Goal: Check status: Check status

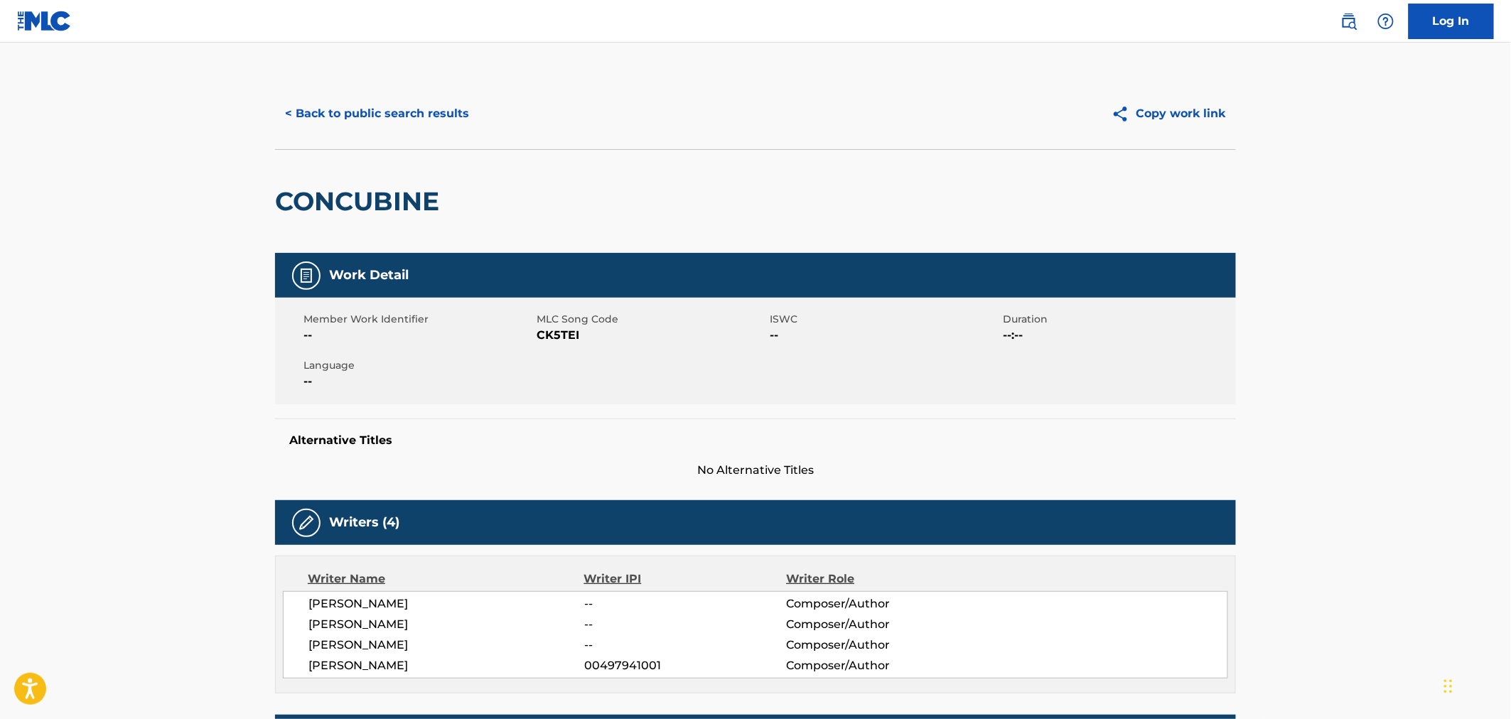
click at [394, 197] on h2 "CONCUBINE" at bounding box center [360, 201] width 171 height 32
copy h2 "CONCUBINE"
click at [533, 169] on div "CONCUBINE" at bounding box center [755, 201] width 961 height 104
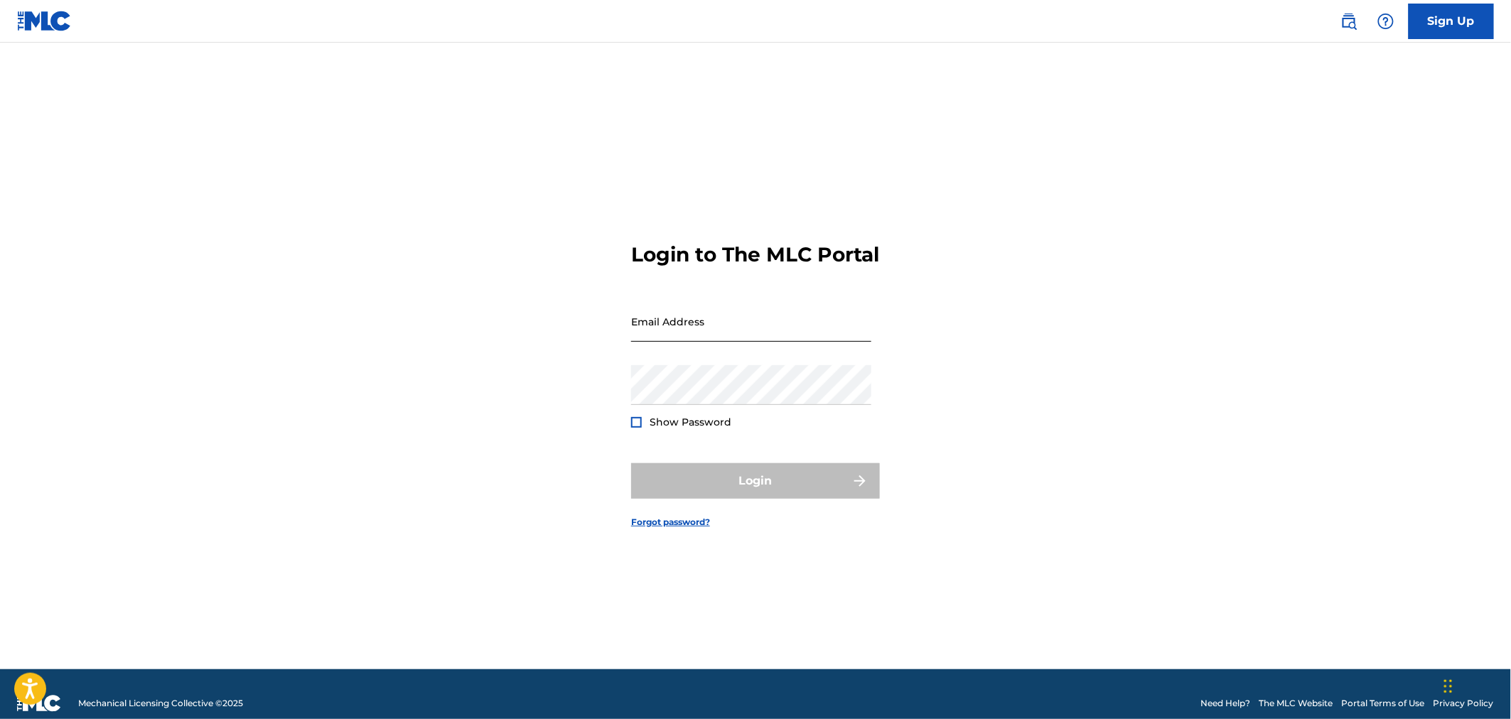
click at [690, 333] on input "Email Address" at bounding box center [751, 321] width 240 height 41
type input "[PERSON_NAME][EMAIL_ADDRESS][PERSON_NAME][DOMAIN_NAME]"
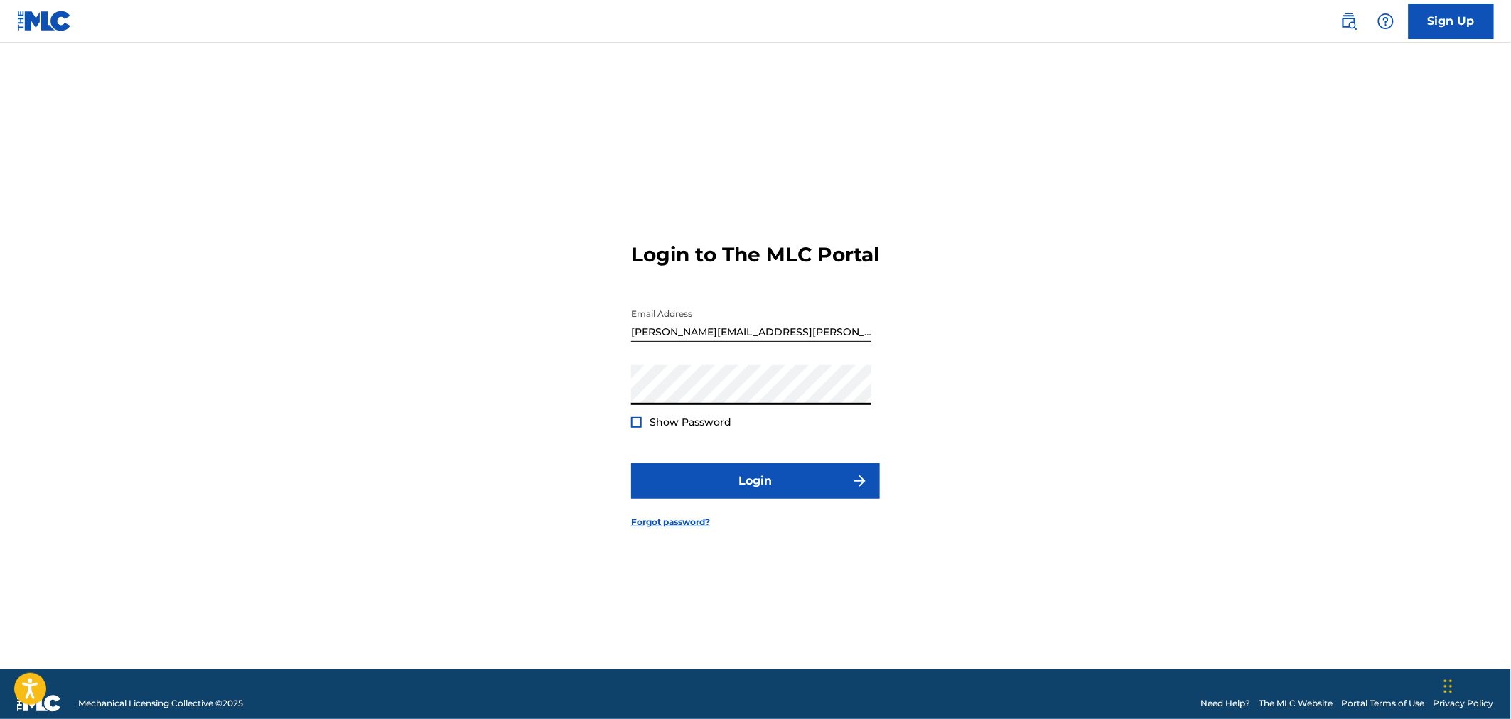
click at [631, 463] on button "Login" at bounding box center [755, 481] width 249 height 36
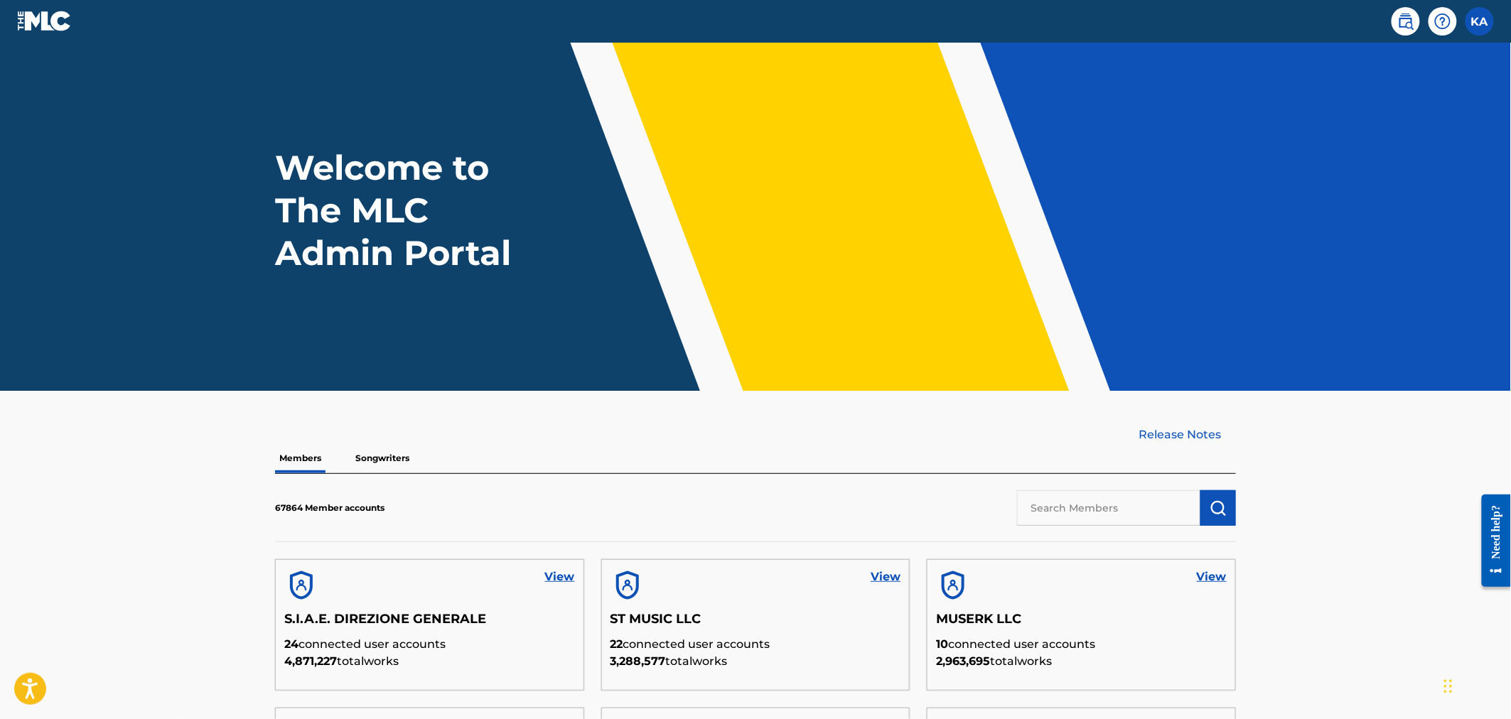
click at [1325, 615] on main "Welcome to The MLC Admin Portal Release Notes Members Songwriters 67864 Member …" at bounding box center [755, 552] width 1511 height 1018
click at [1139, 516] on input "text" at bounding box center [1108, 508] width 183 height 36
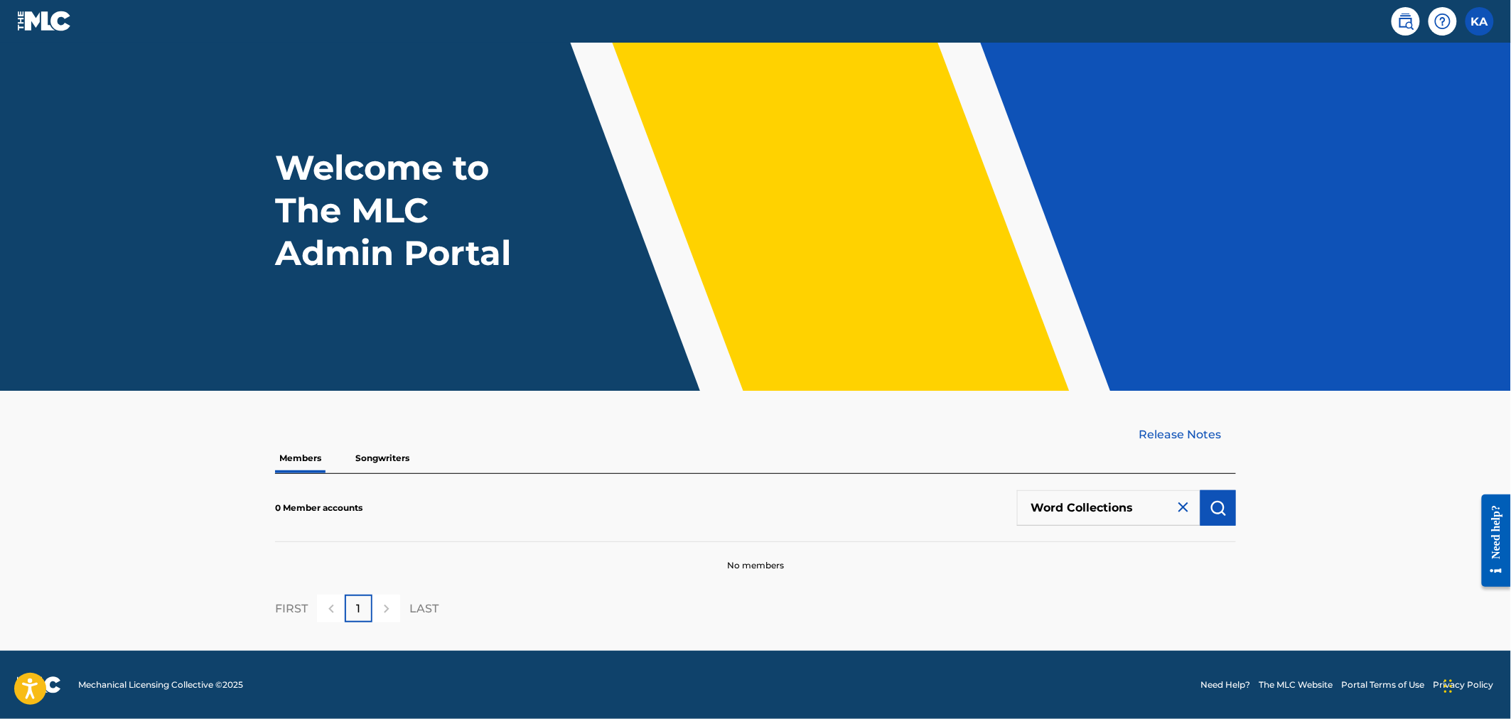
type input "Word Collections"
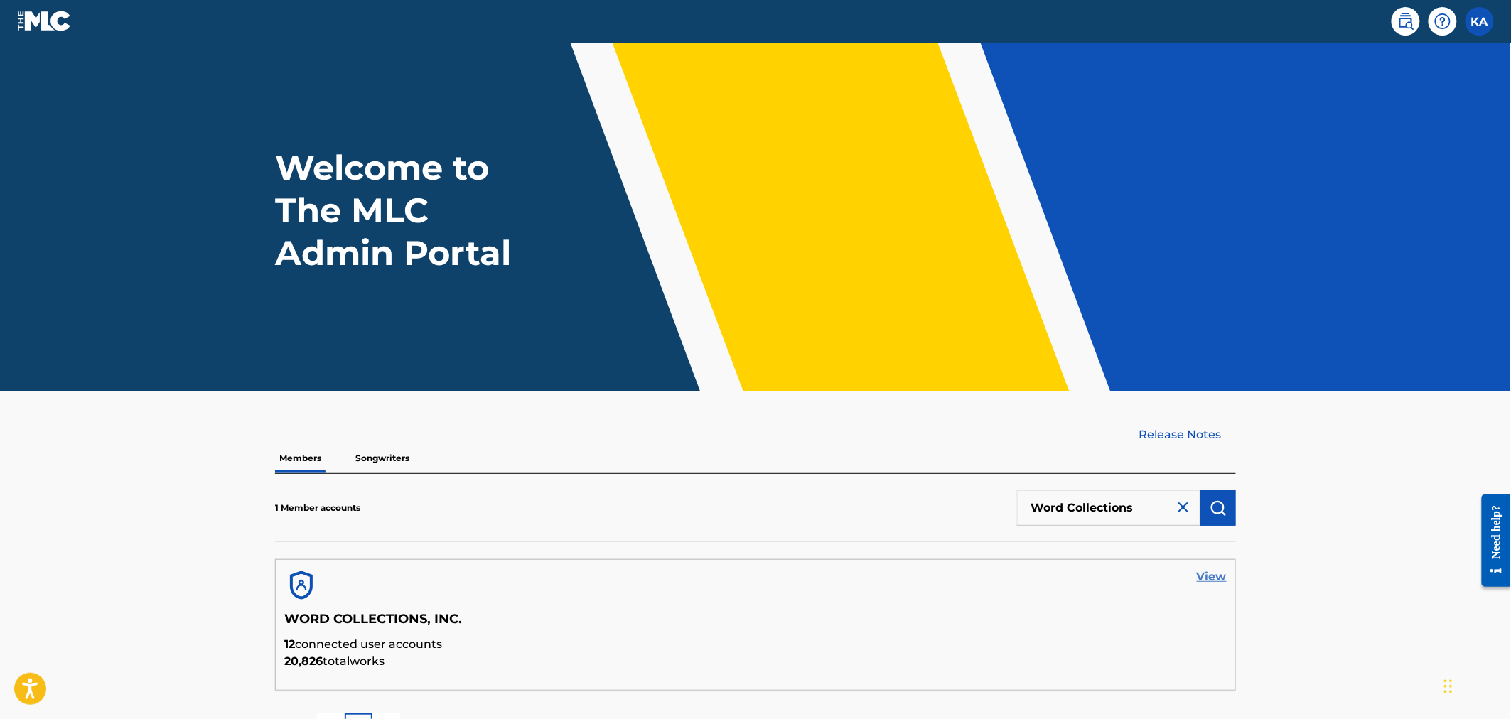
click at [1219, 569] on link "View" at bounding box center [1212, 577] width 30 height 17
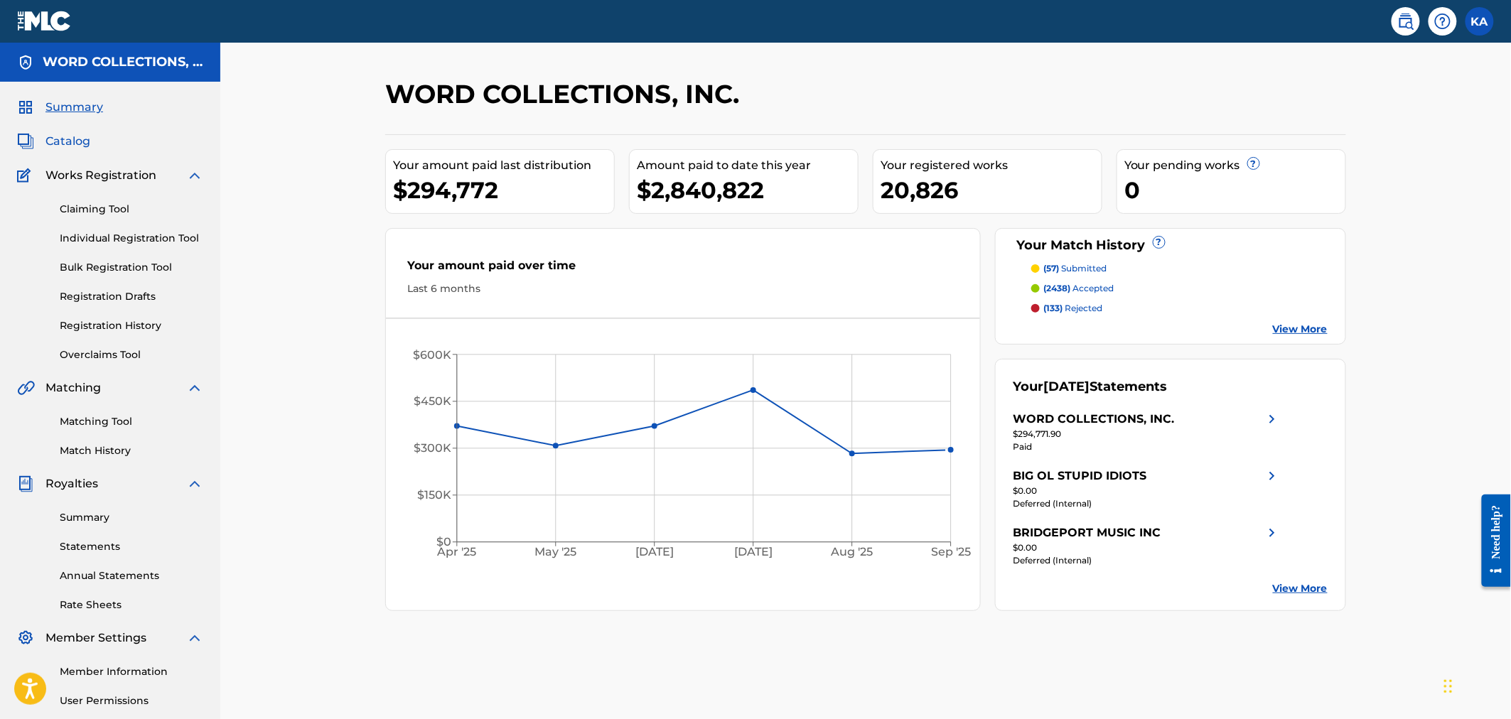
click at [65, 144] on span "Catalog" at bounding box center [67, 141] width 45 height 17
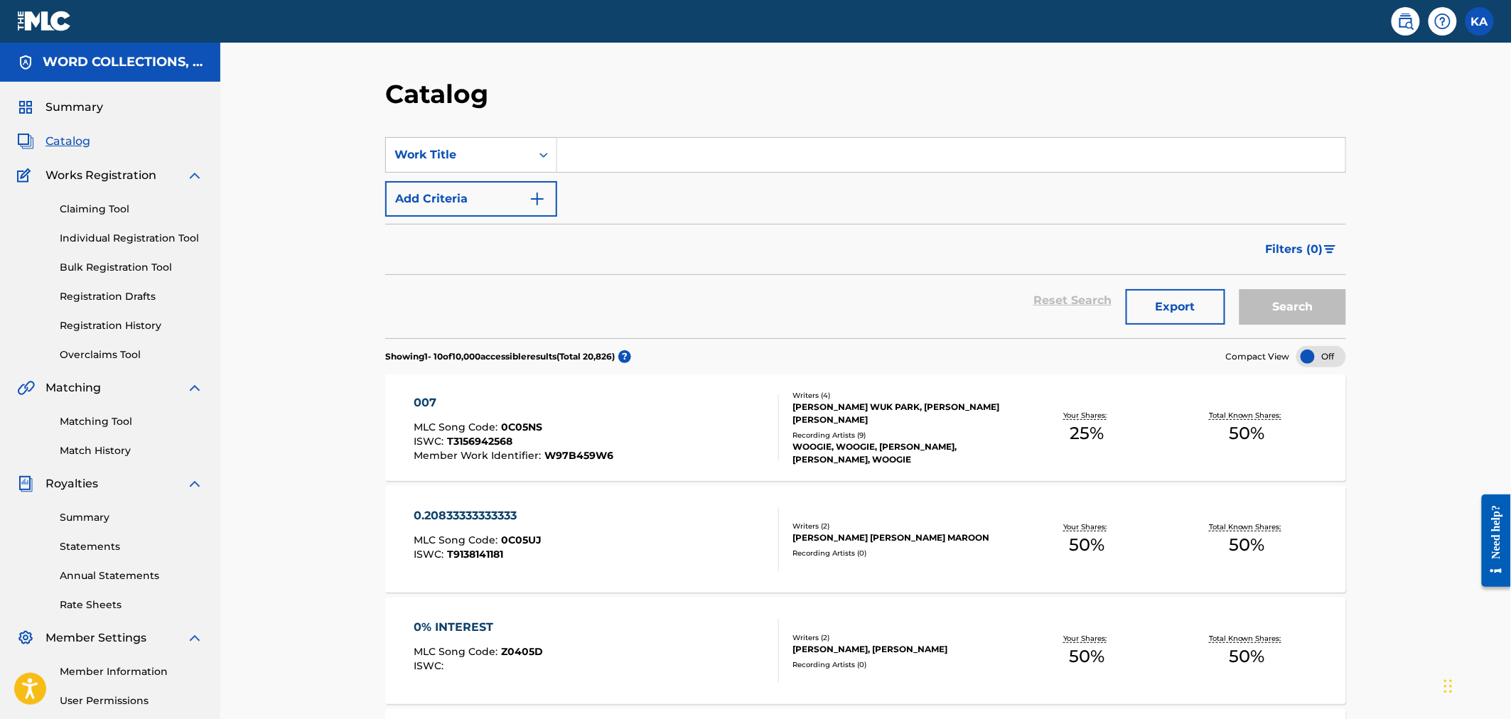
click at [637, 149] on input "Search Form" at bounding box center [951, 155] width 788 height 34
paste input "CONCUBINE"
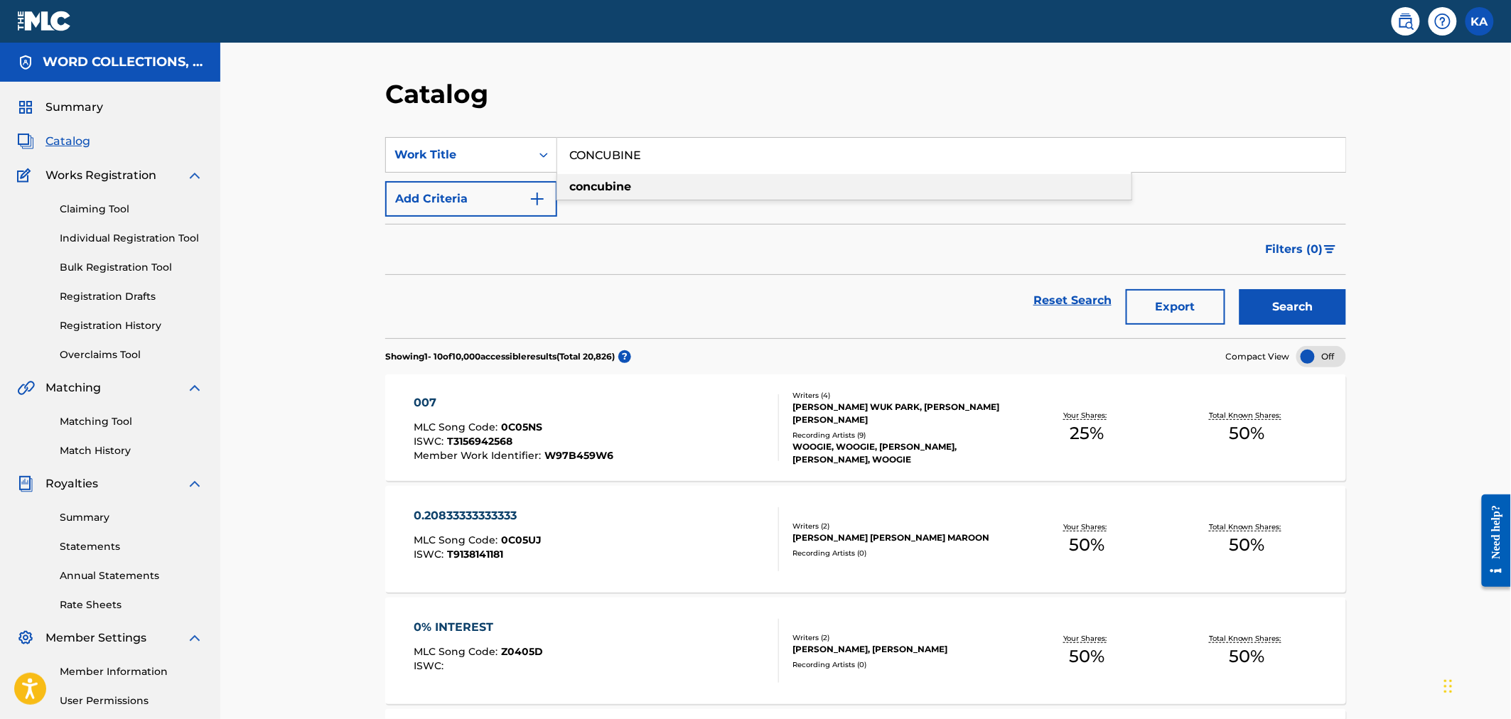
click at [609, 186] on strong "concubine" at bounding box center [600, 187] width 62 height 14
type input "concubine"
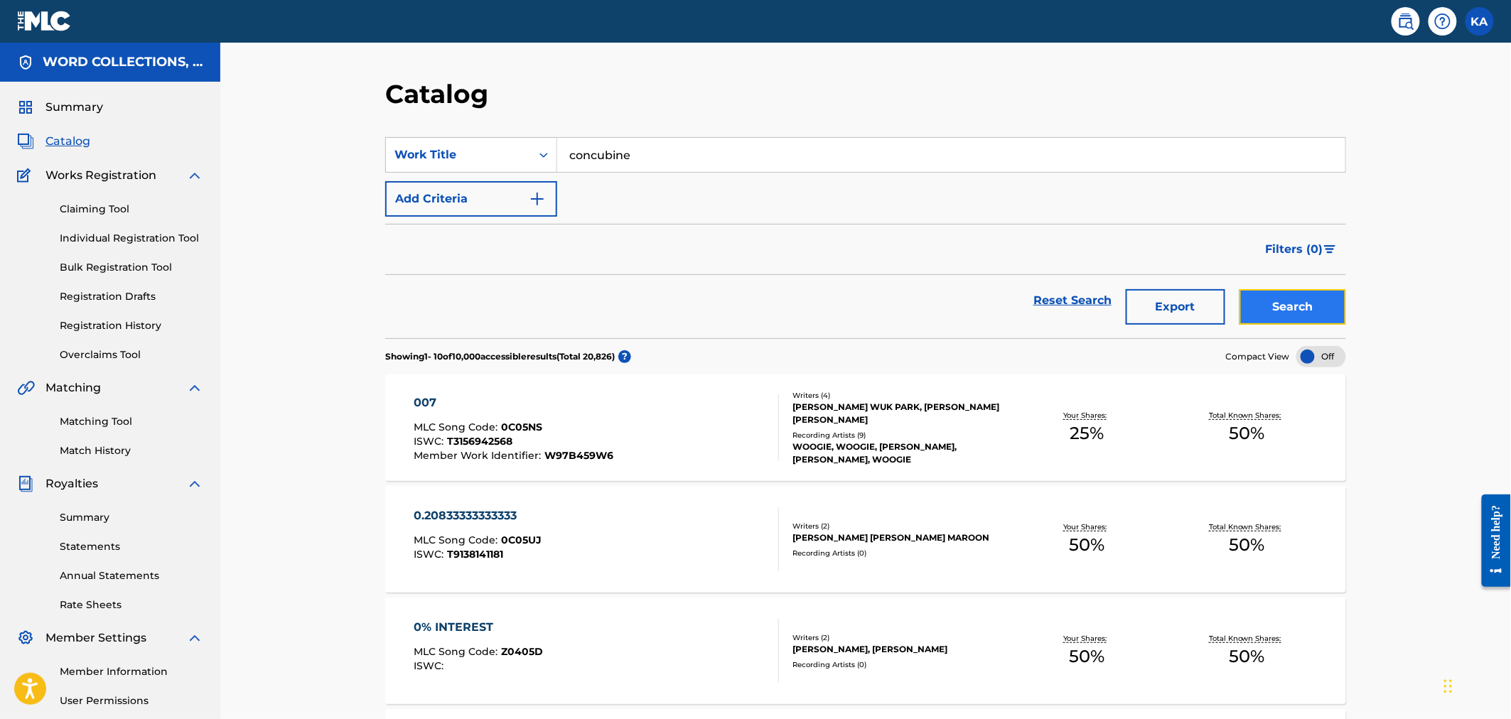
click at [1256, 299] on button "Search" at bounding box center [1292, 307] width 107 height 36
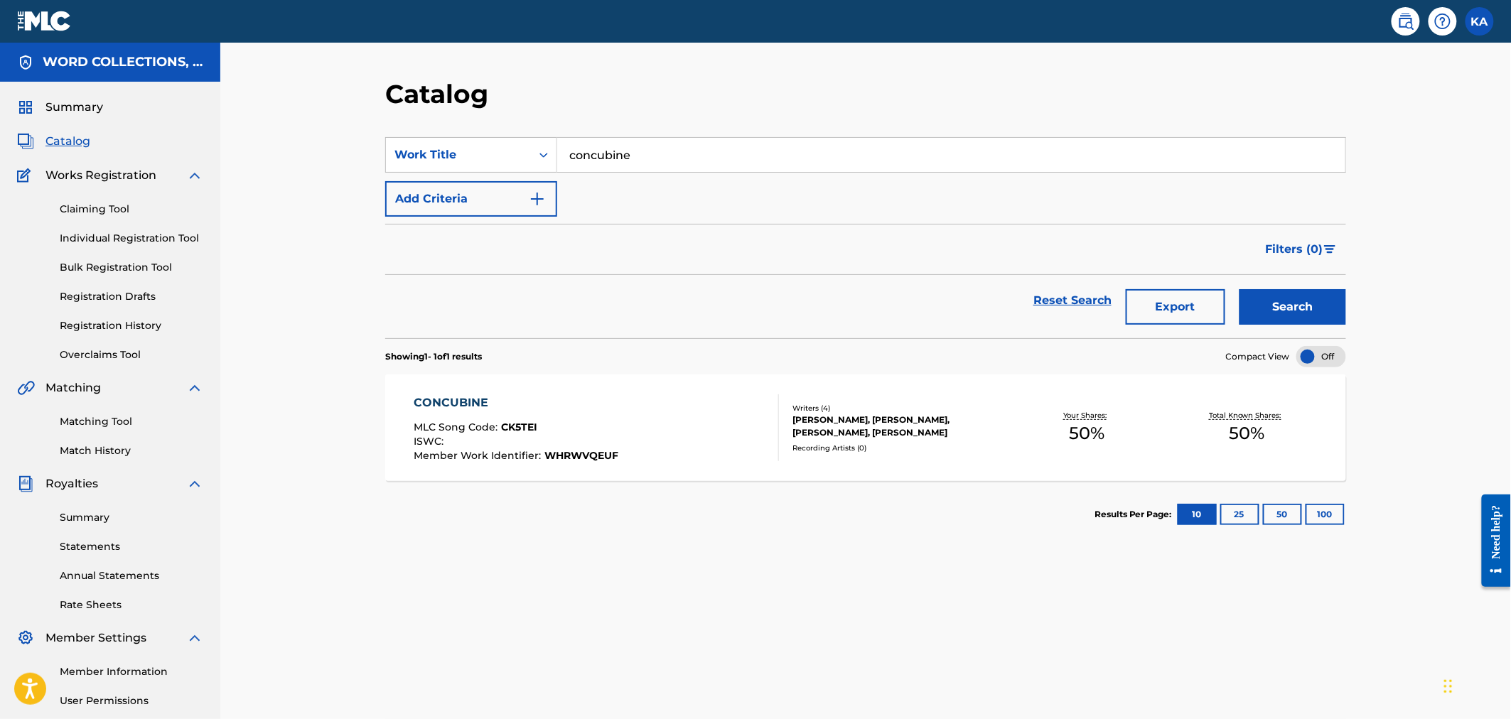
click at [627, 398] on div "CONCUBINE MLC Song Code : CK5TEI ISWC : Member Work Identifier : WHRWVQEUF" at bounding box center [596, 427] width 365 height 67
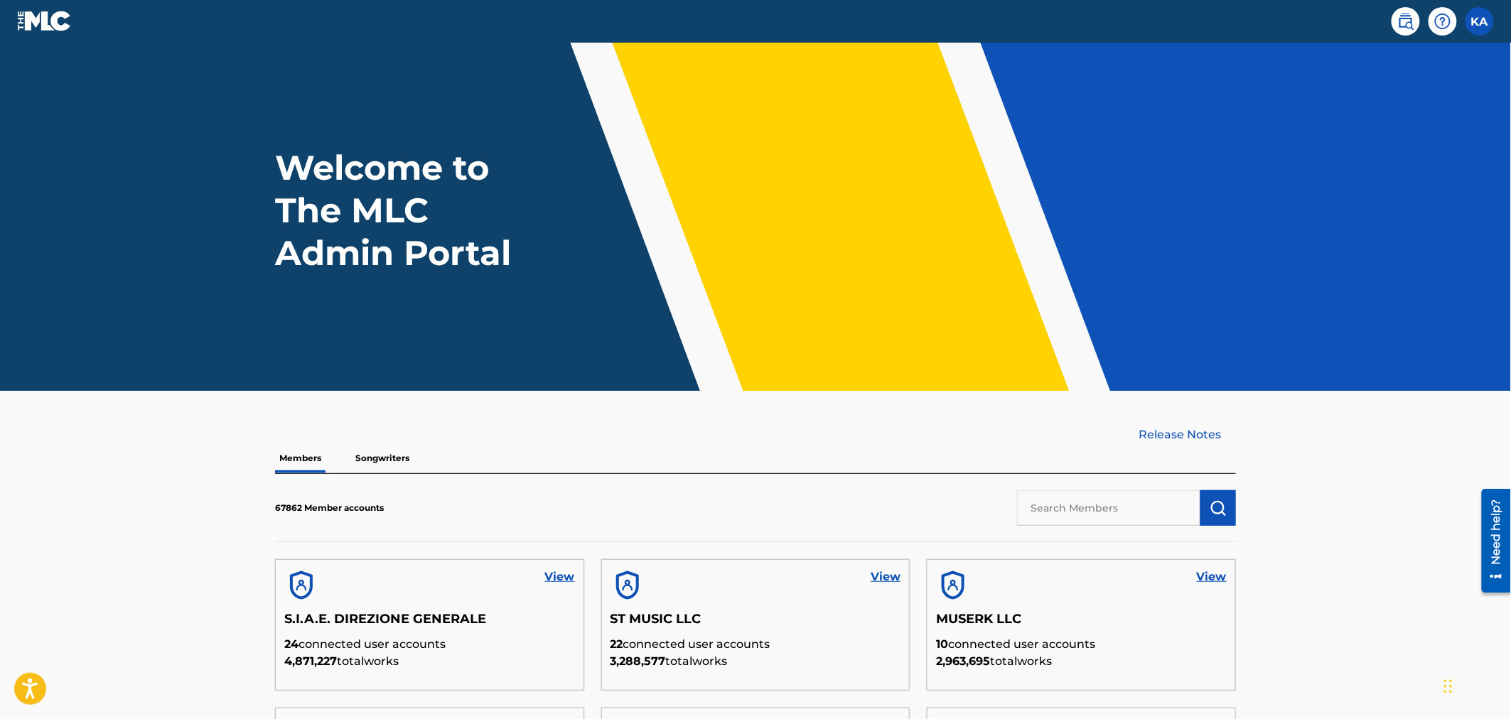
click at [1086, 446] on div "Members Songwriters" at bounding box center [755, 458] width 961 height 30
click at [1070, 501] on input "text" at bounding box center [1108, 508] width 183 height 36
type input "Word Collections"
click at [1211, 501] on img "submit" at bounding box center [1218, 508] width 17 height 17
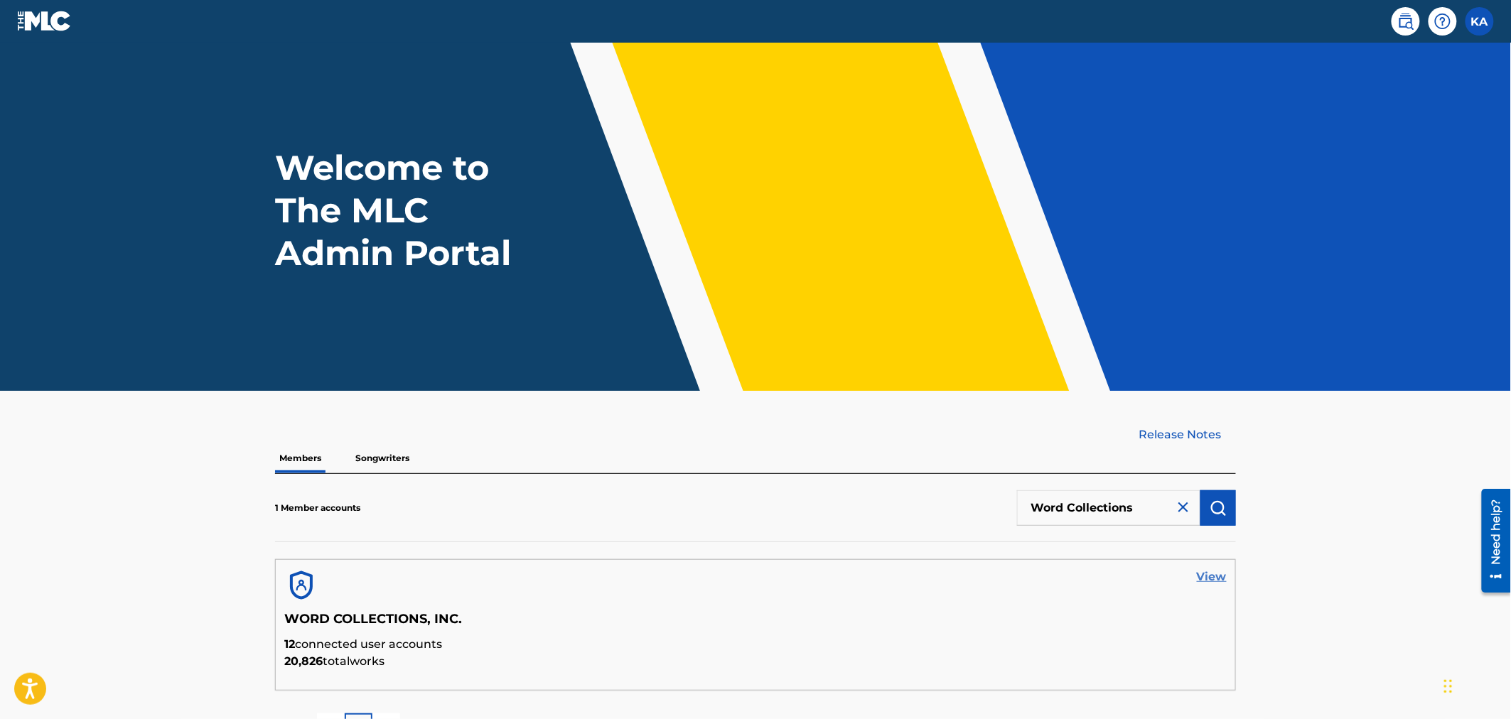
click at [1207, 574] on link "View" at bounding box center [1212, 577] width 30 height 17
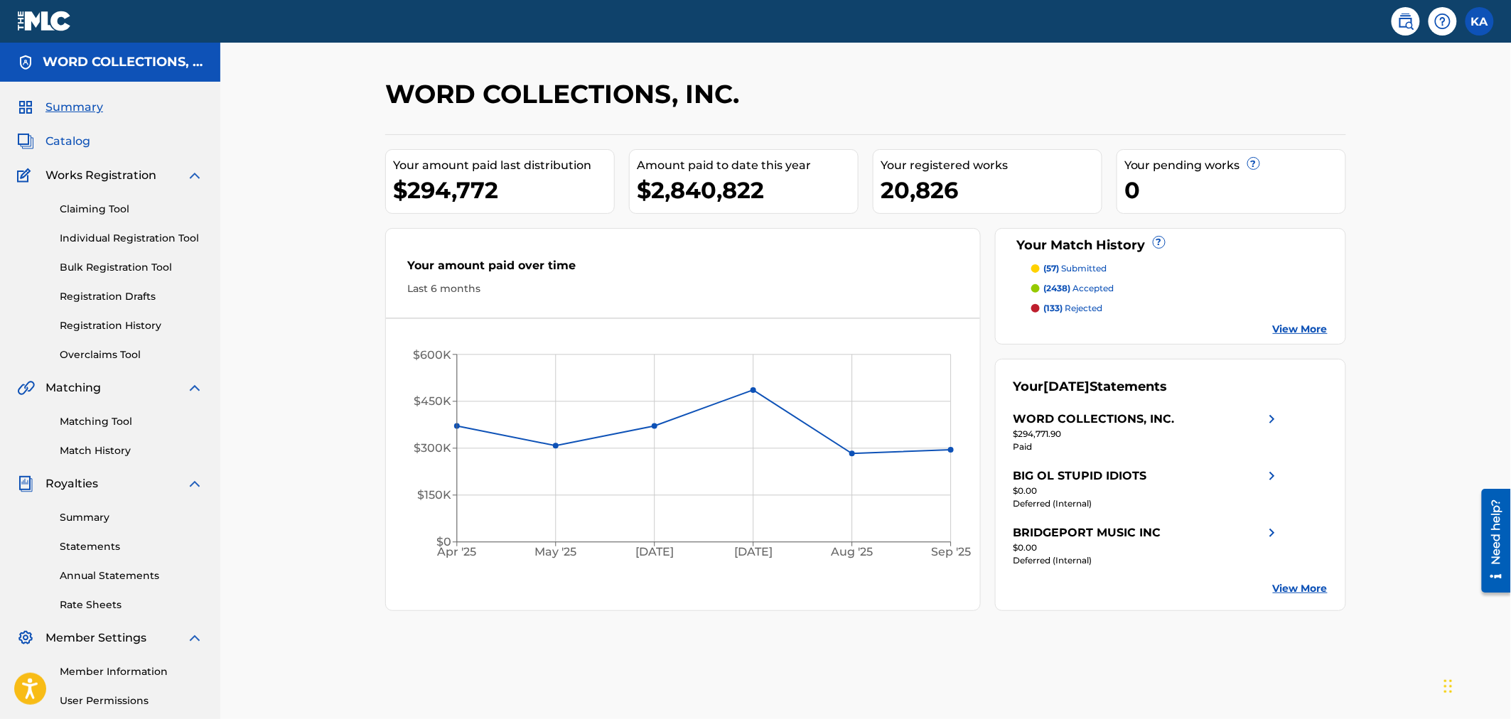
click at [67, 137] on span "Catalog" at bounding box center [67, 141] width 45 height 17
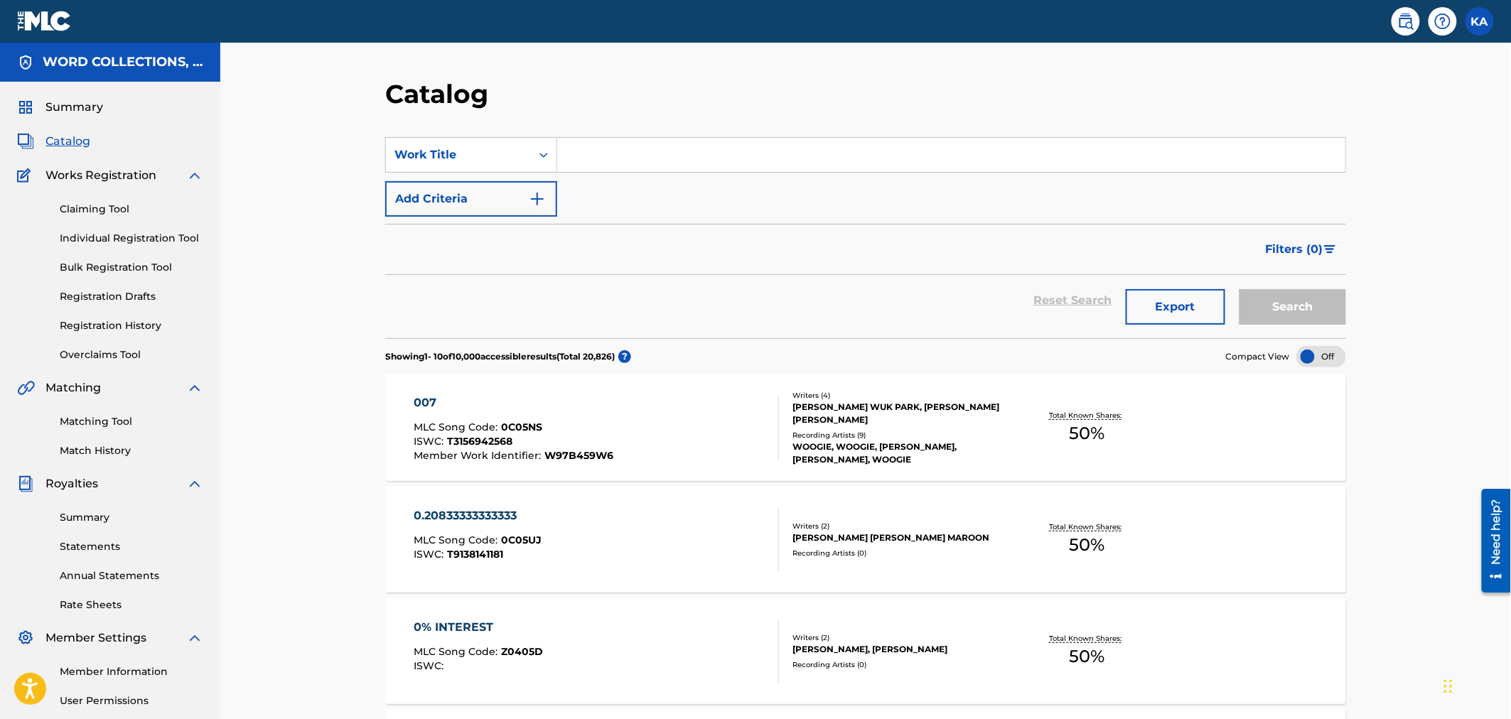
click at [721, 154] on input "Search Form" at bounding box center [951, 155] width 788 height 34
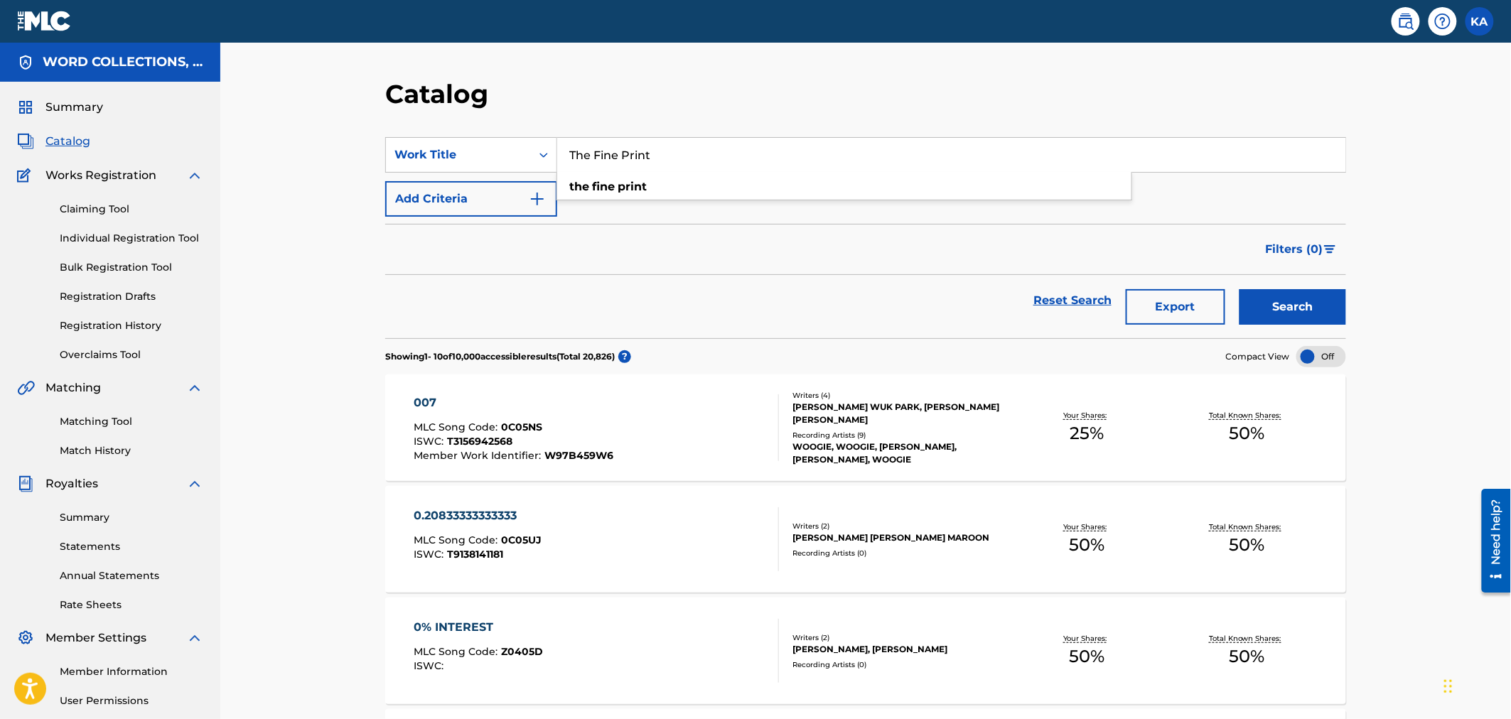
type input "The Fine Print"
click at [1239, 289] on button "Search" at bounding box center [1292, 307] width 107 height 36
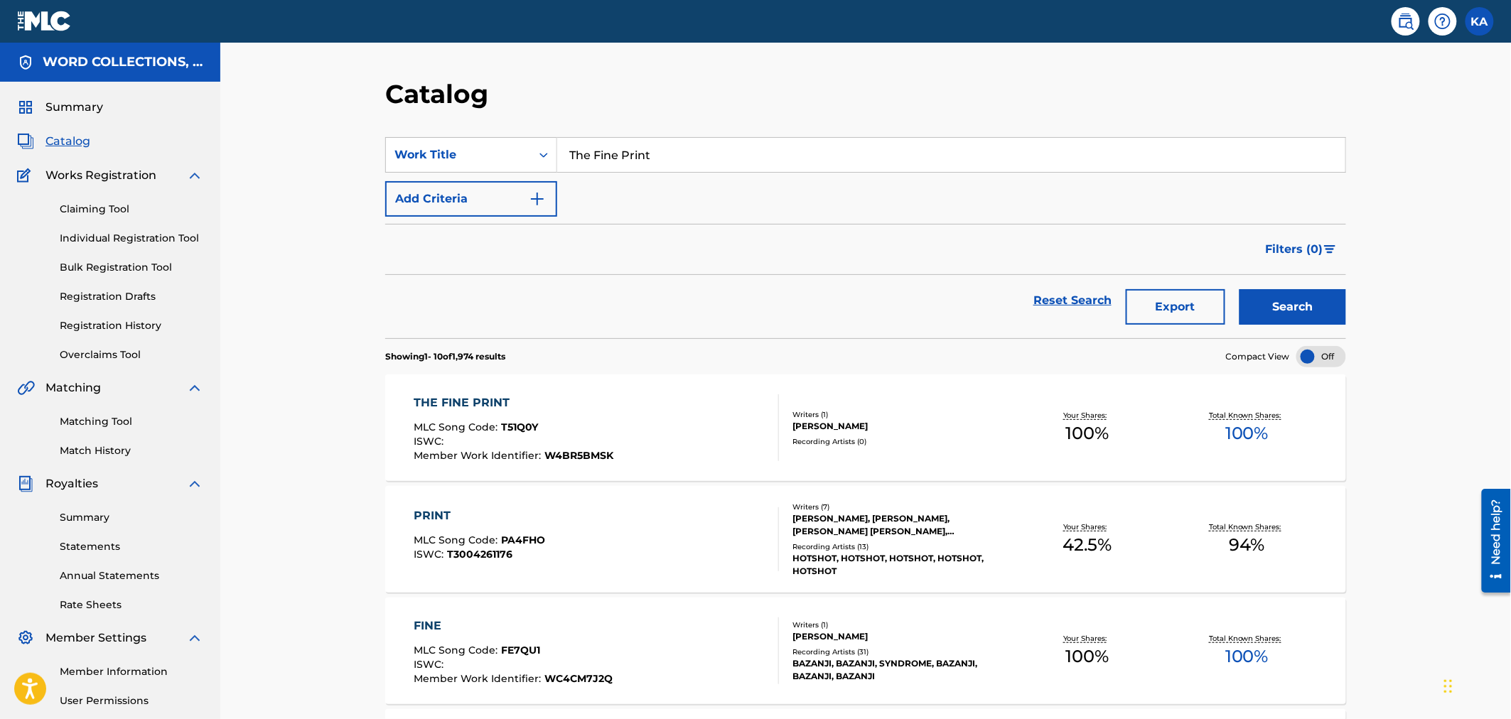
click at [598, 409] on div "THE FINE PRINT" at bounding box center [514, 402] width 200 height 17
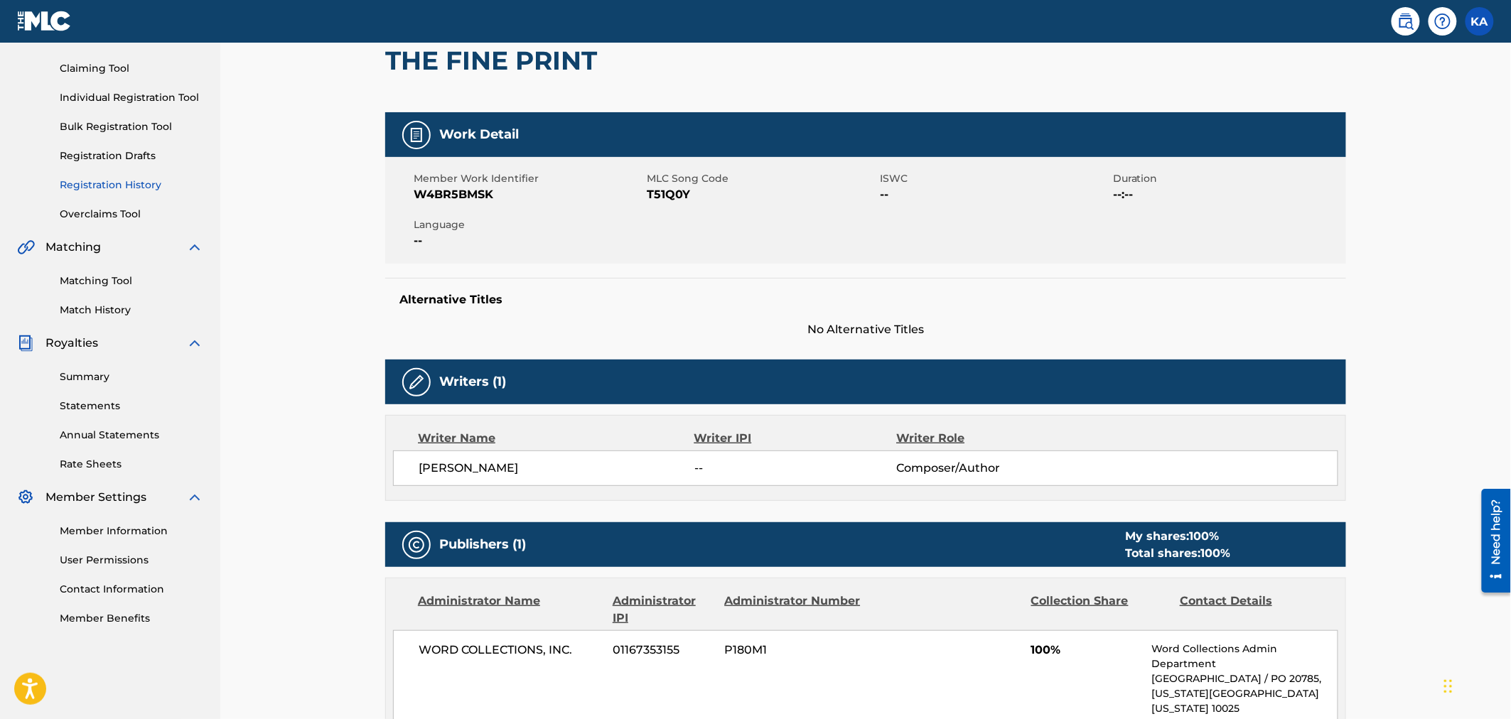
scroll to position [96, 0]
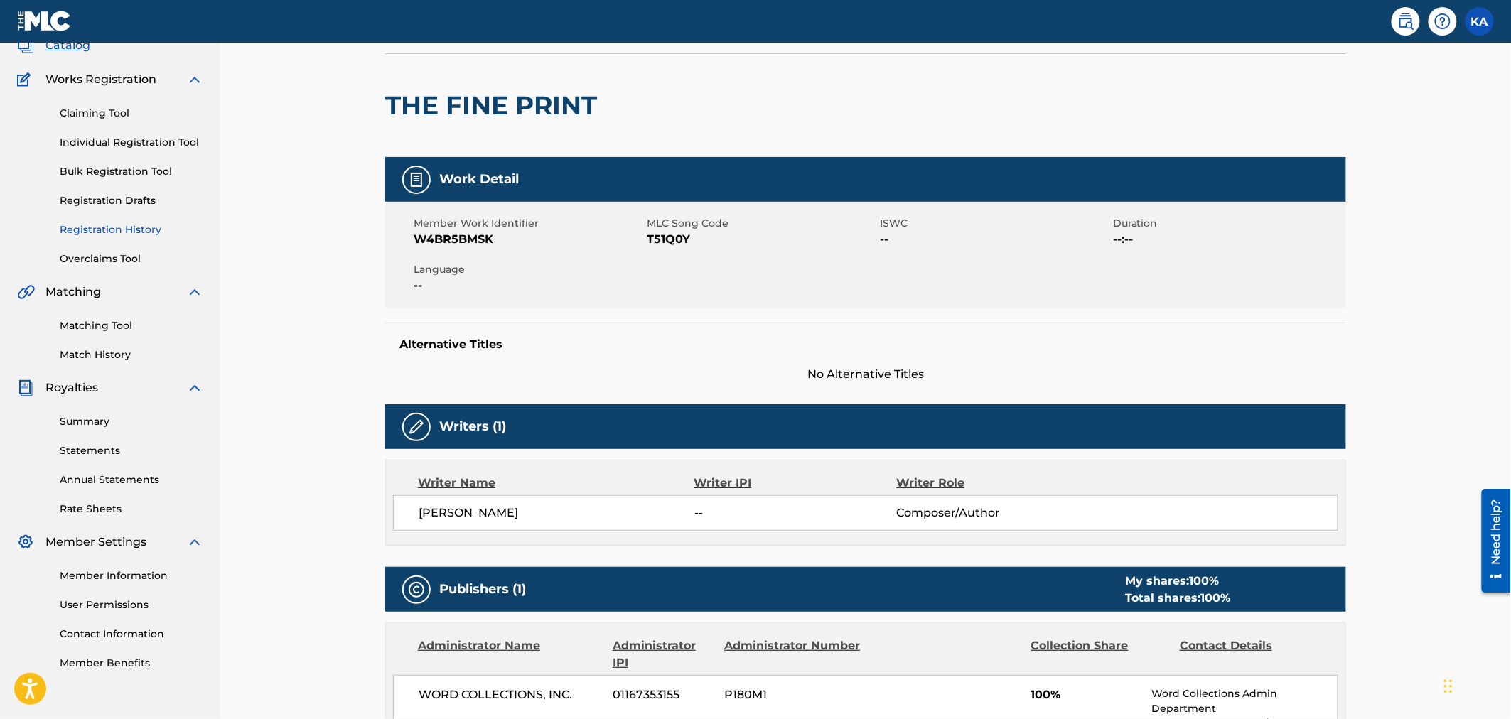
click at [124, 229] on link "Registration History" at bounding box center [132, 229] width 144 height 15
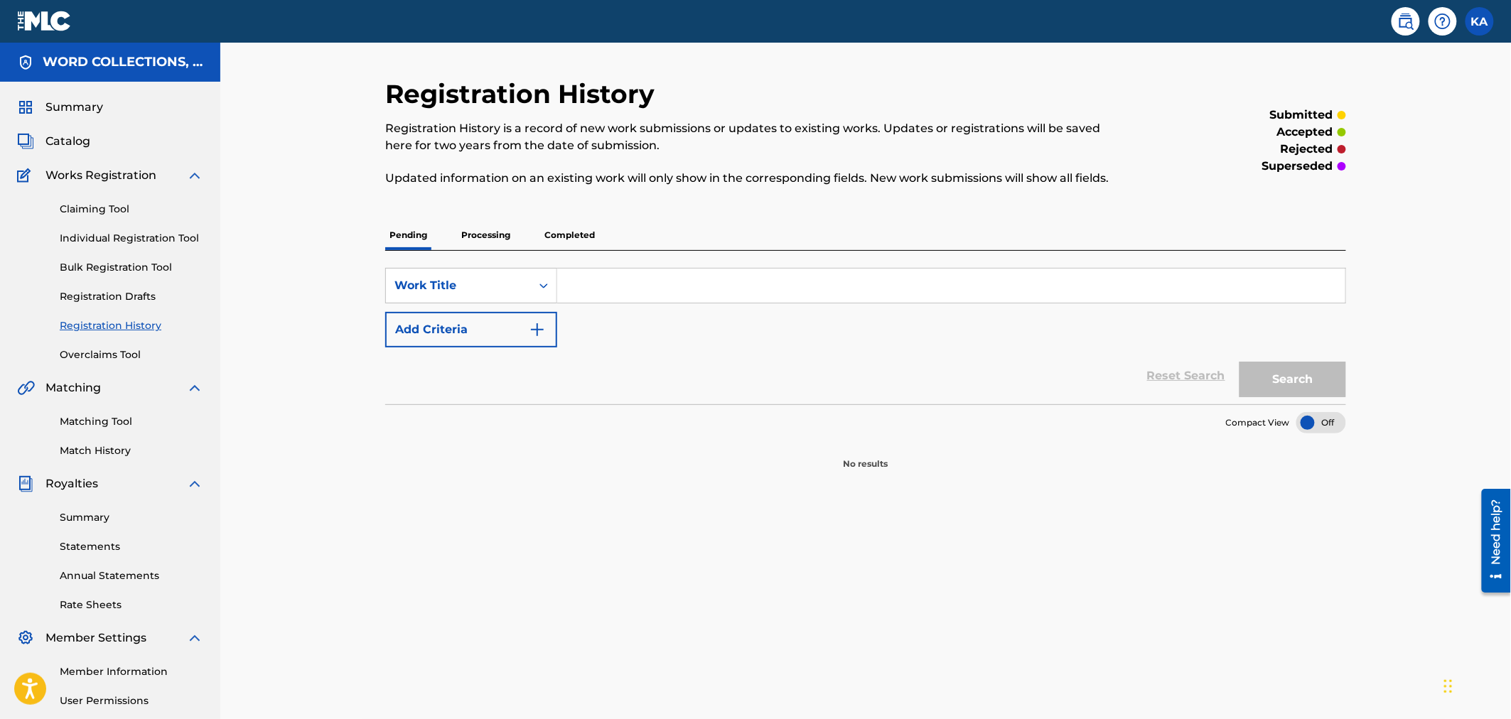
click at [743, 283] on input "Search Form" at bounding box center [951, 286] width 788 height 34
type input "F"
type input "The Fine Print"
click at [1239, 362] on button "Search" at bounding box center [1292, 380] width 107 height 36
click at [1276, 370] on button "Search" at bounding box center [1292, 380] width 107 height 36
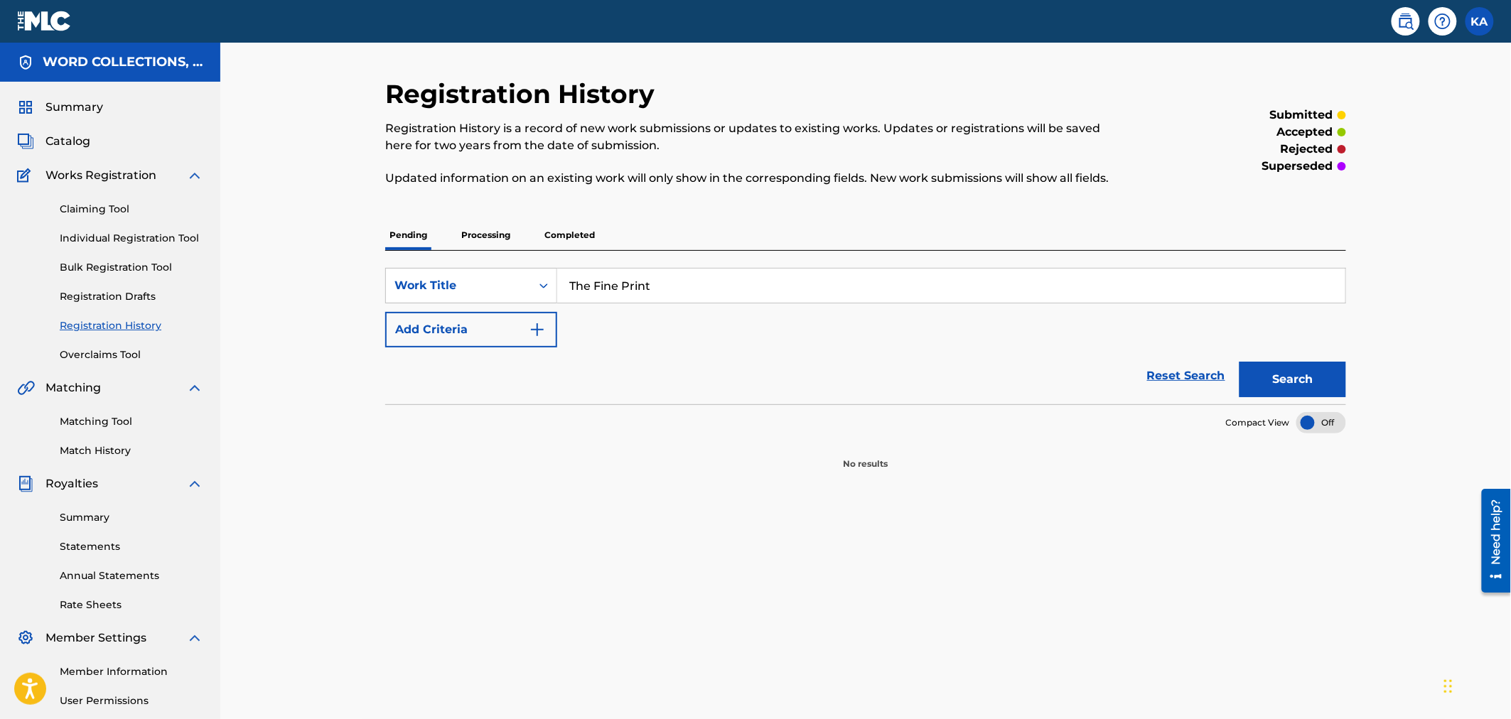
click at [556, 238] on p "Completed" at bounding box center [569, 235] width 59 height 30
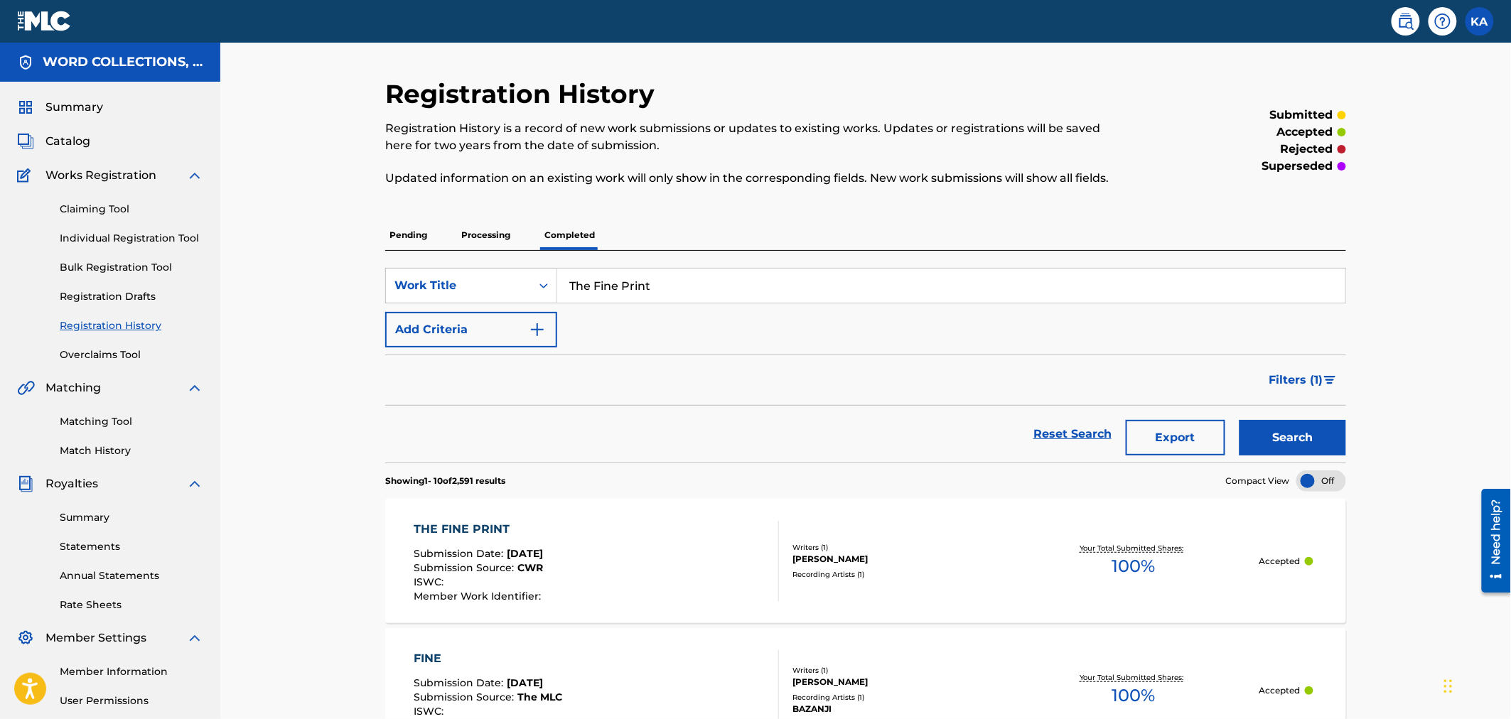
click at [669, 549] on div "THE FINE PRINT Submission Date : Jun 18, 2025 Submission Source : CWR ISWC : Me…" at bounding box center [596, 561] width 365 height 81
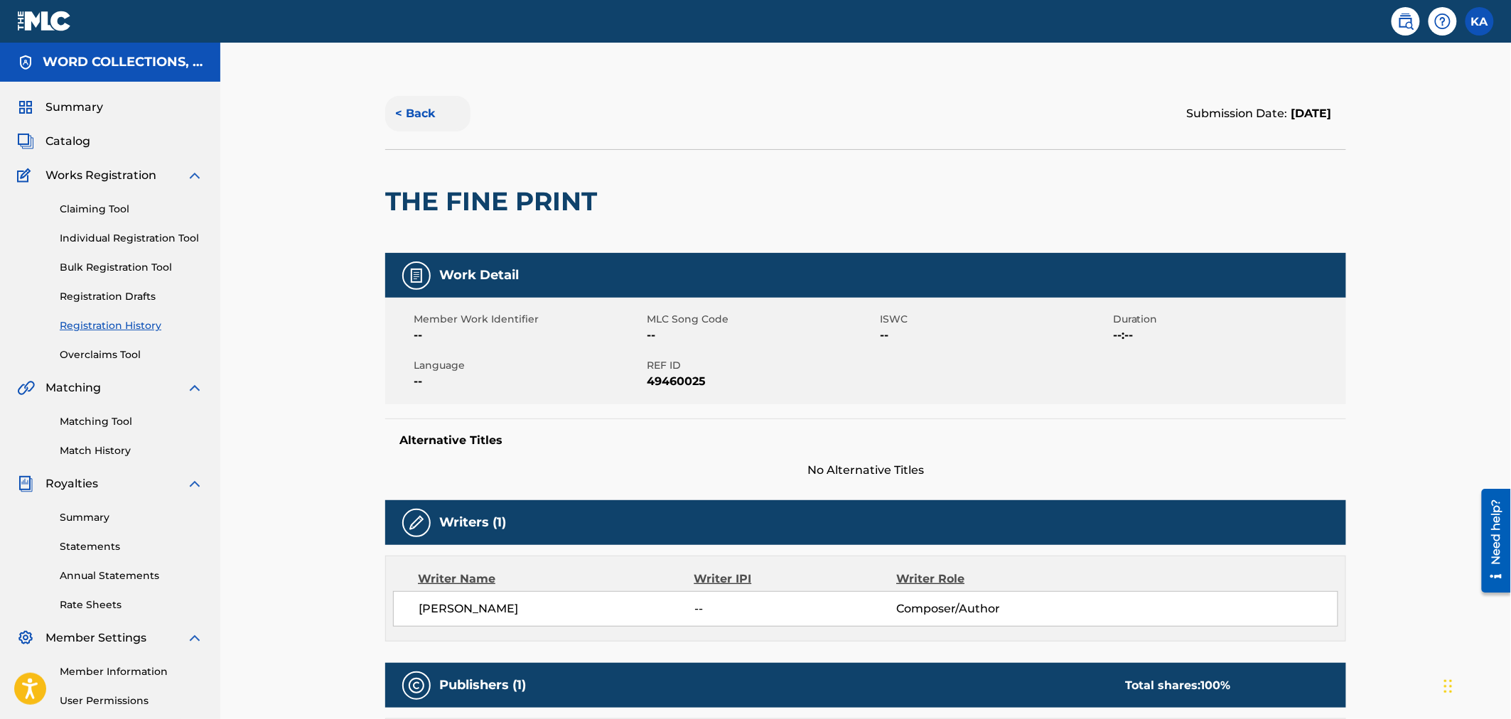
click at [417, 117] on button "< Back" at bounding box center [427, 114] width 85 height 36
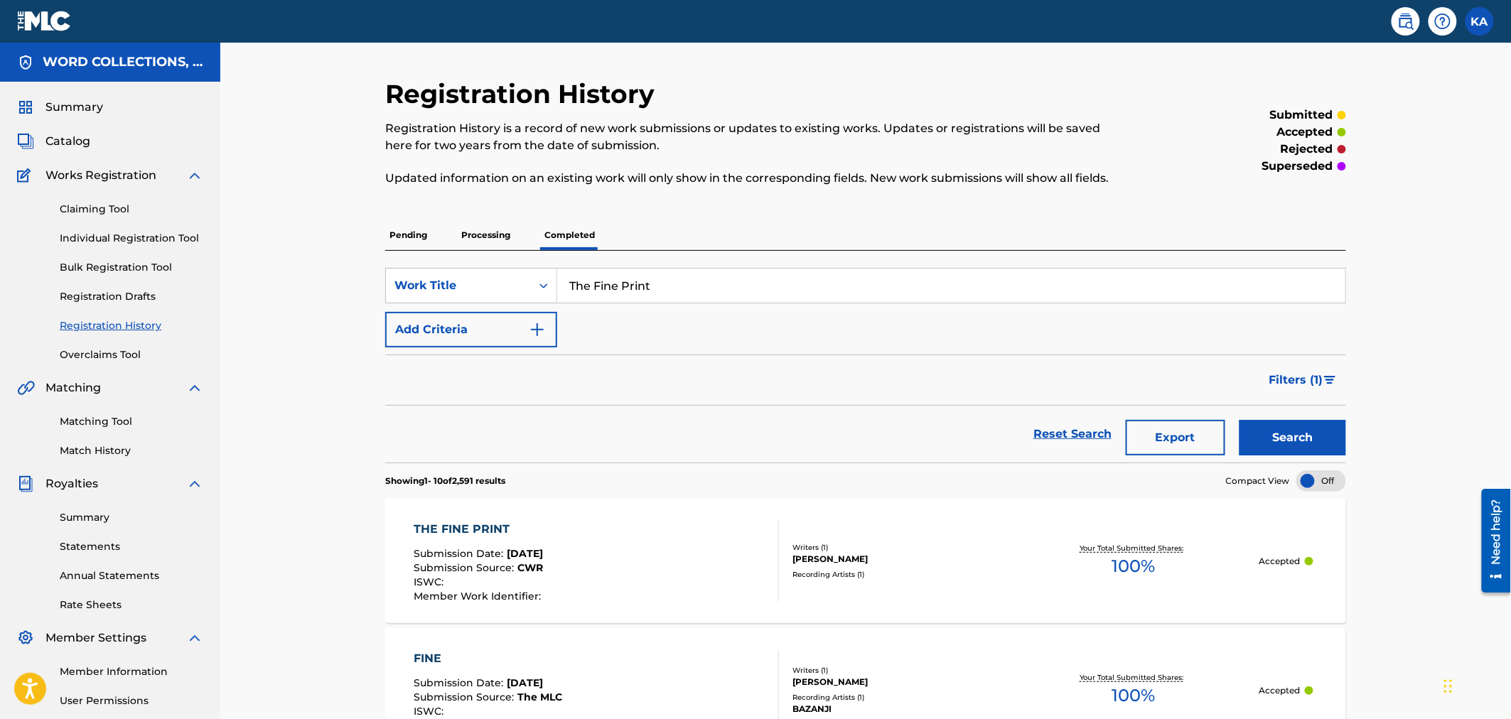
click at [657, 564] on div "THE FINE PRINT Submission Date : Jun 18, 2025 Submission Source : CWR ISWC : Me…" at bounding box center [596, 561] width 365 height 81
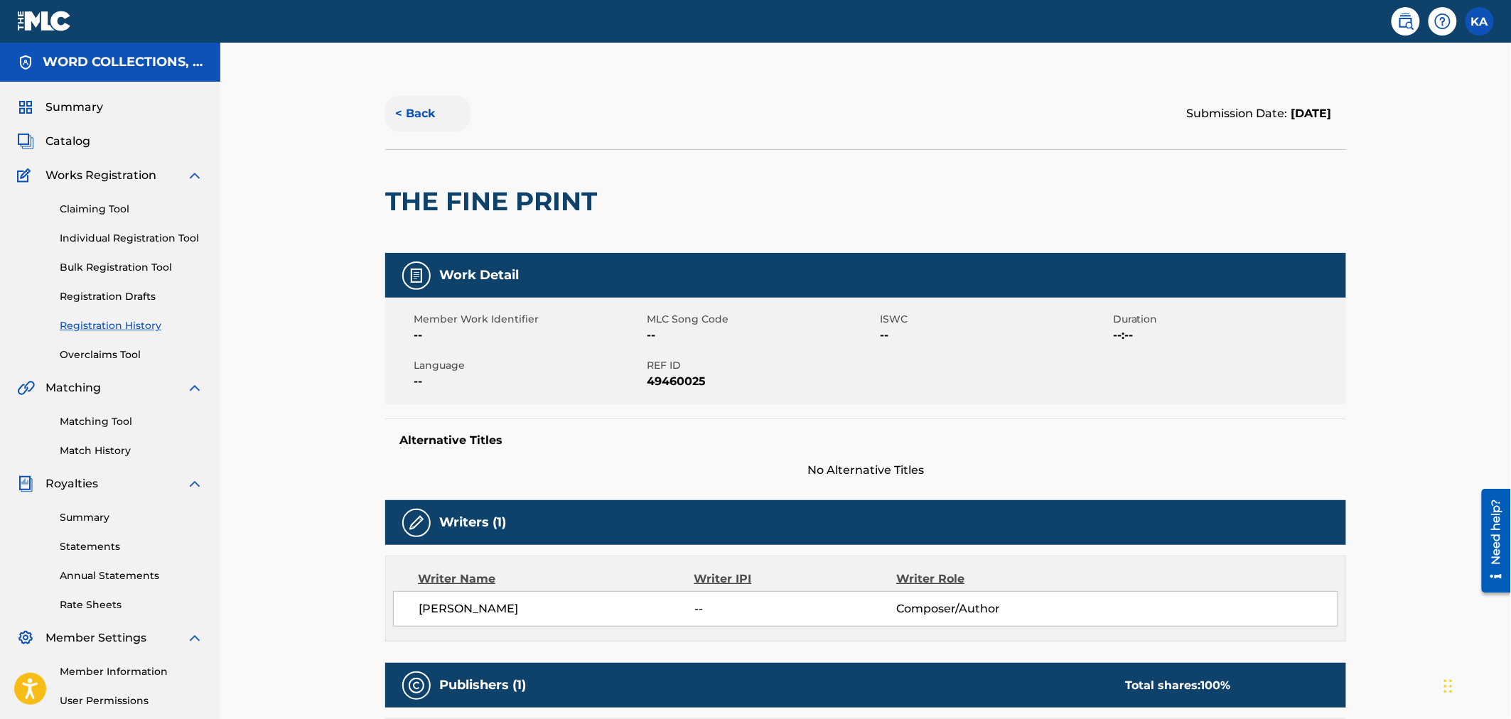
click at [419, 105] on button "< Back" at bounding box center [427, 114] width 85 height 36
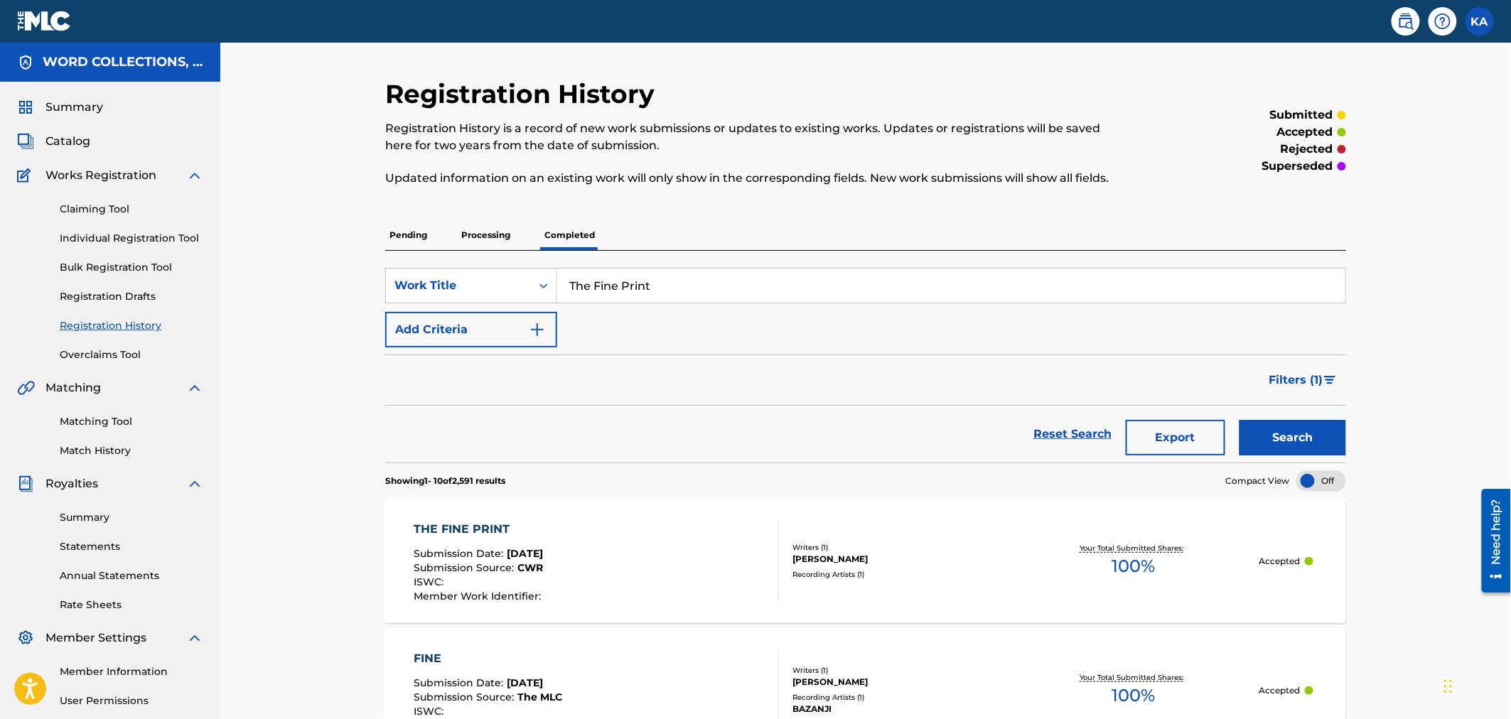
click at [991, 621] on div "THE FINE PRINT Submission Date : Jun 18, 2025 Submission Source : CWR ISWC : Me…" at bounding box center [865, 561] width 961 height 124
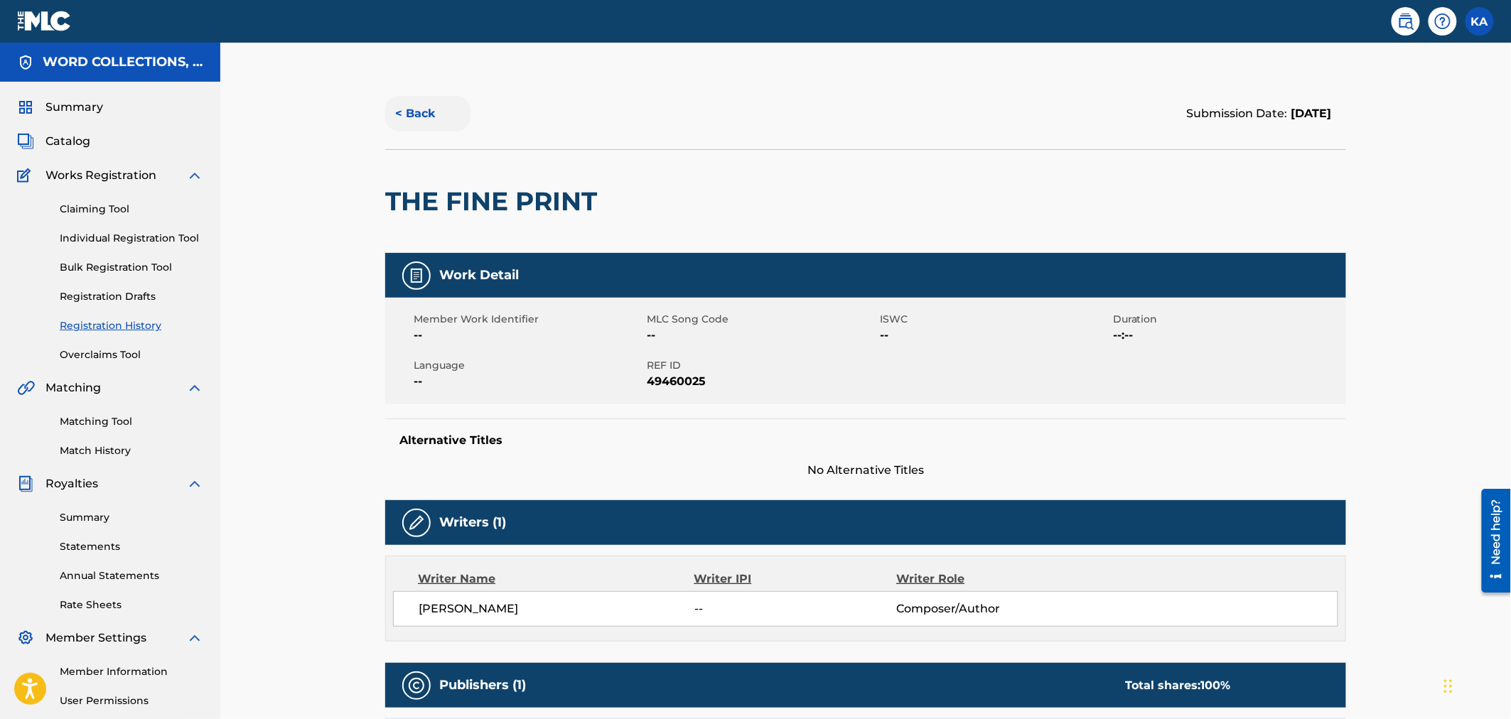
click at [429, 116] on button "< Back" at bounding box center [427, 114] width 85 height 36
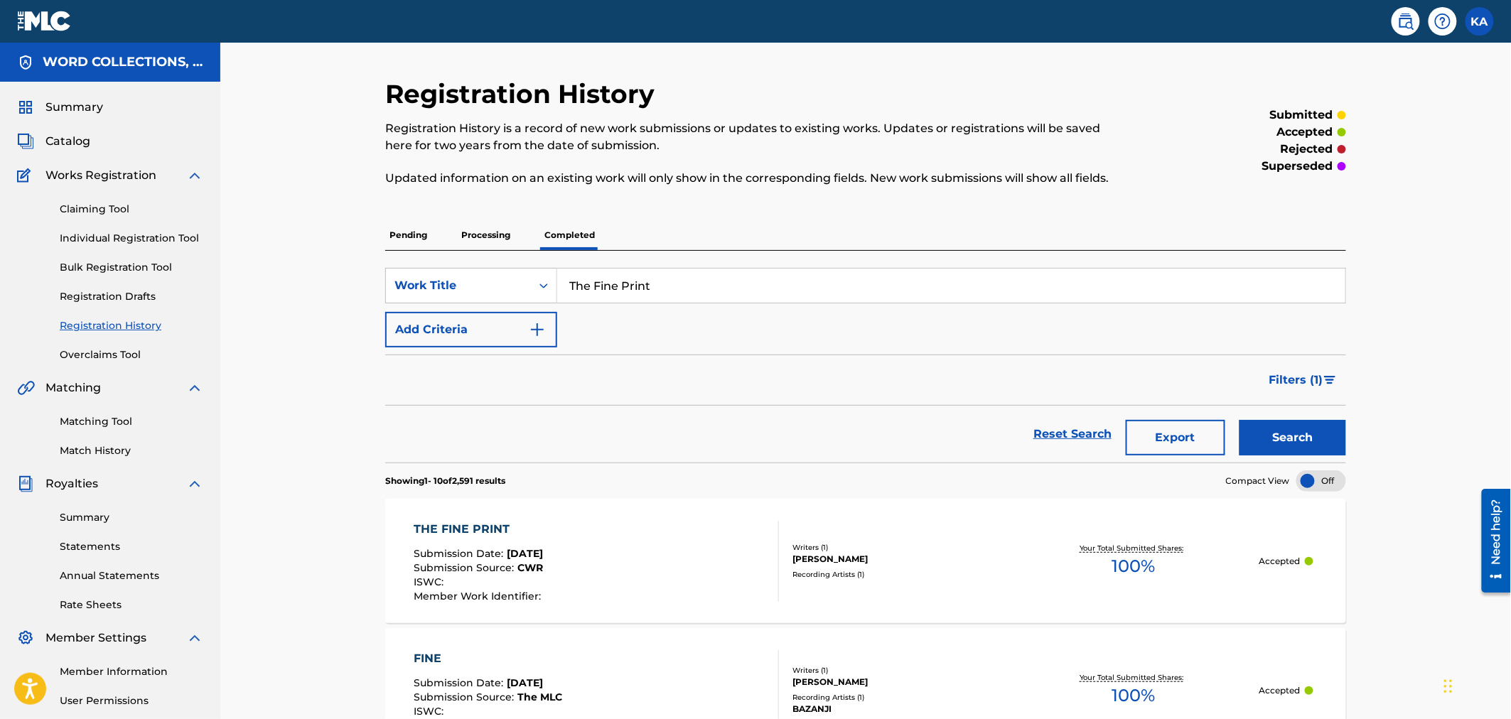
click at [684, 581] on div "THE FINE PRINT Submission Date : Jun 18, 2025 Submission Source : CWR ISWC : Me…" at bounding box center [596, 561] width 365 height 81
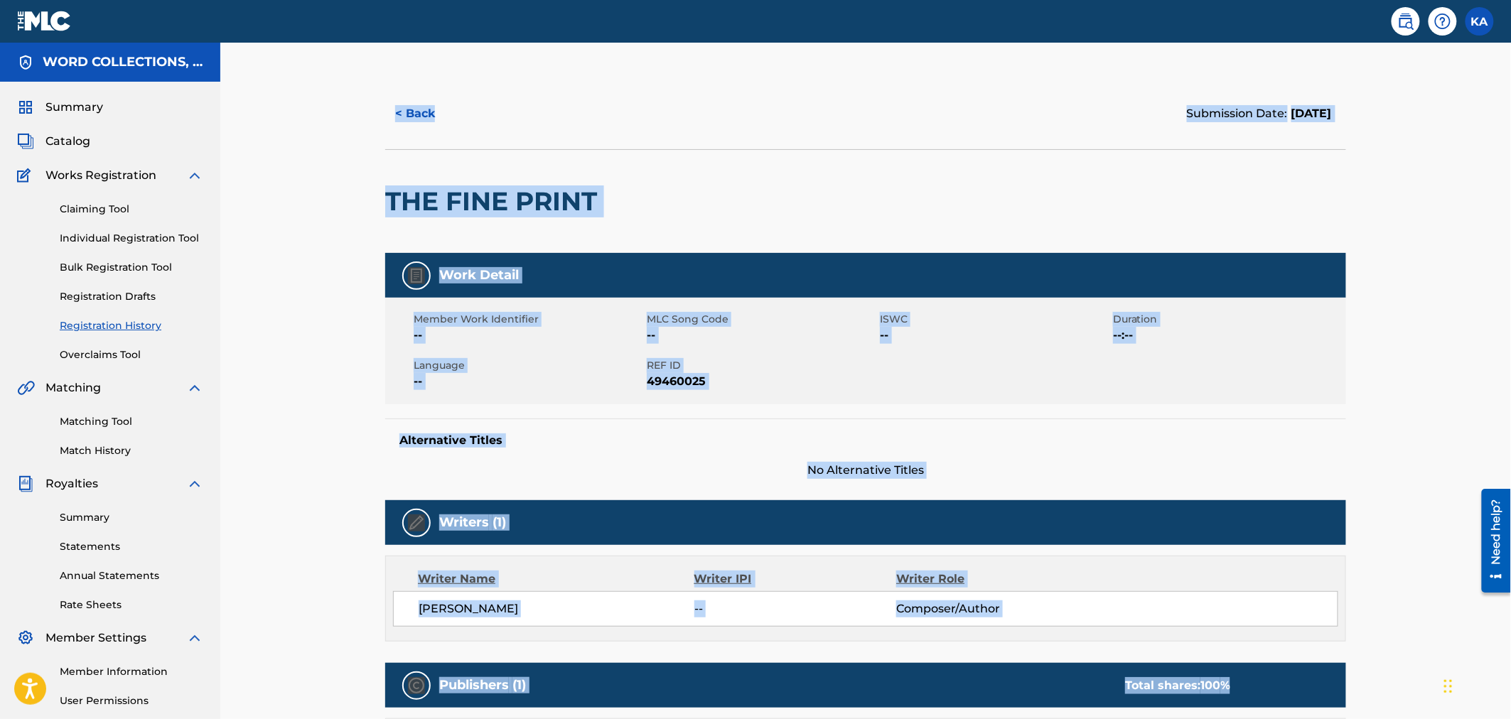
click at [787, 267] on div "Work Detail" at bounding box center [865, 275] width 961 height 45
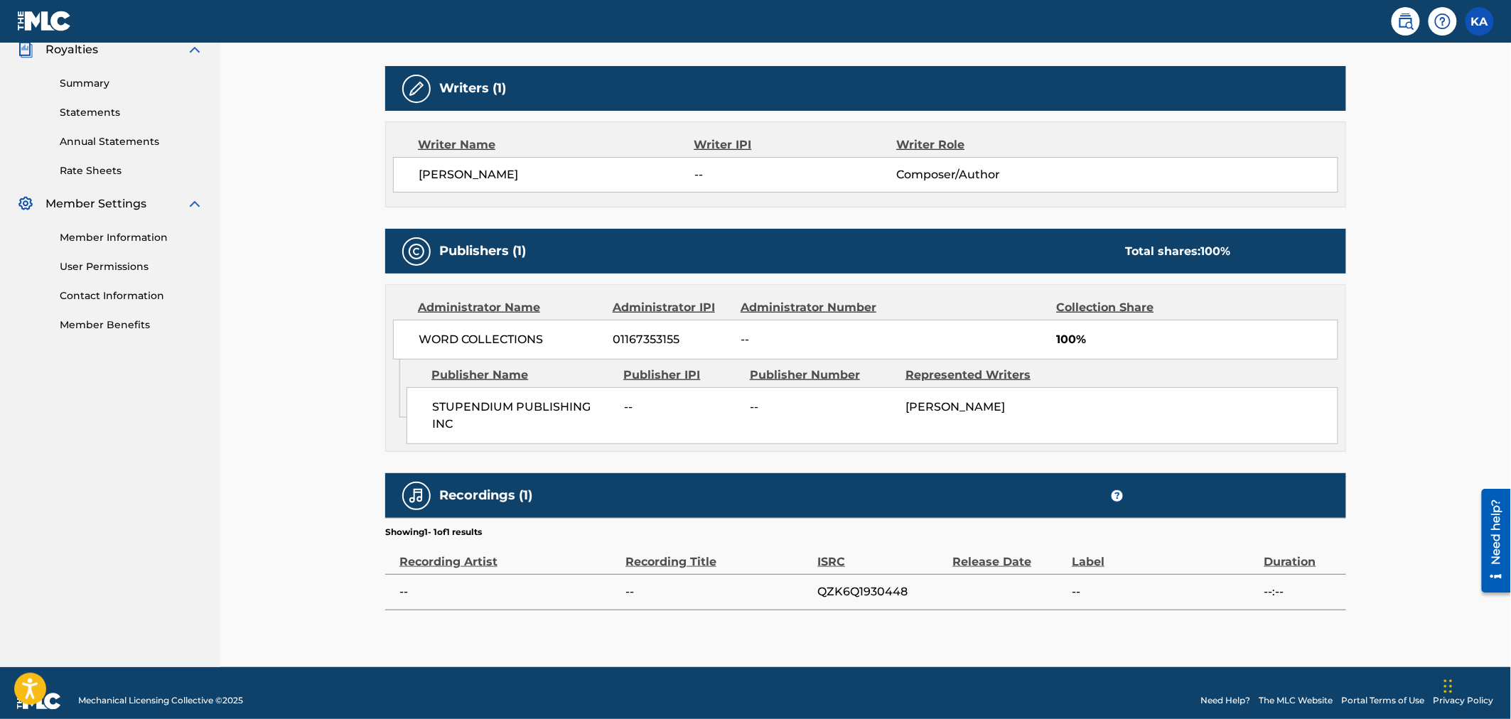
scroll to position [451, 0]
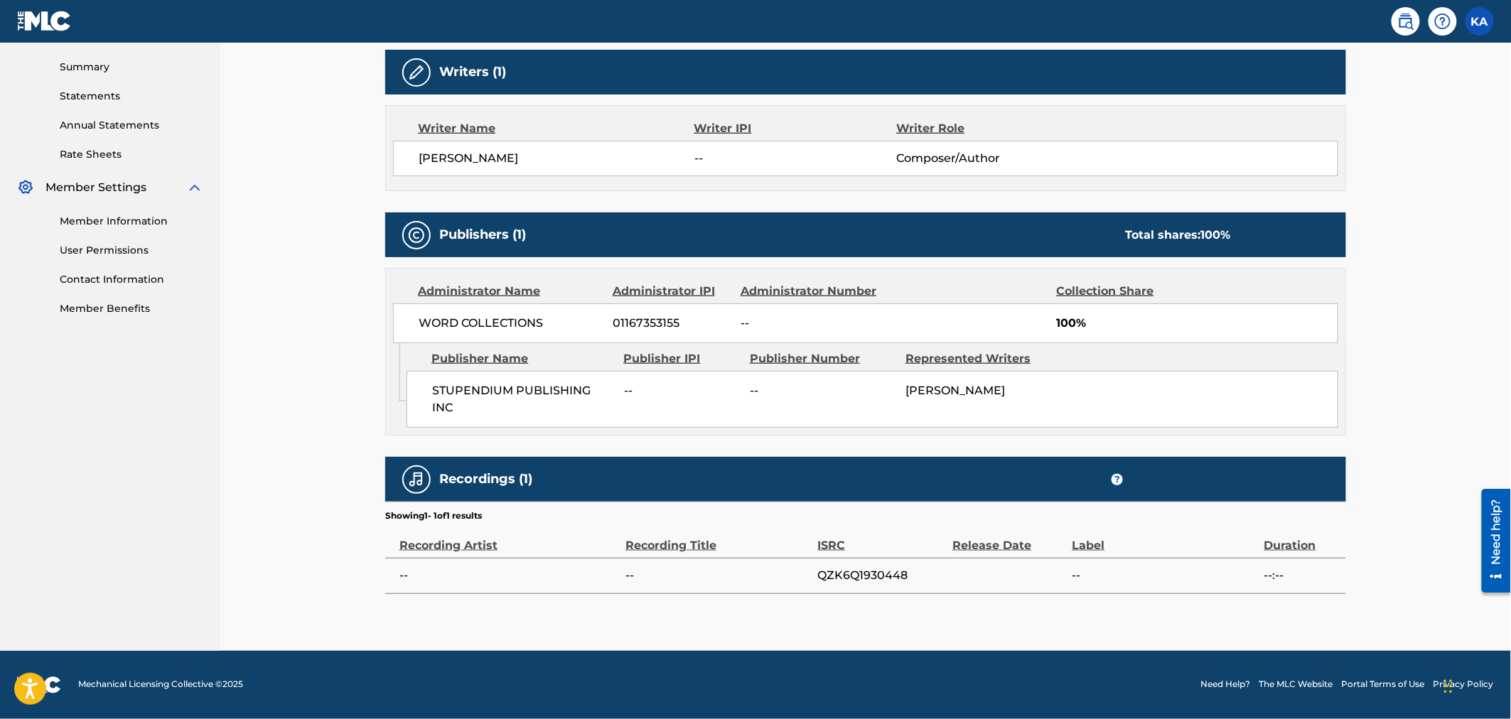
click at [722, 580] on span "--" at bounding box center [717, 575] width 185 height 17
click at [864, 571] on span "QZK6Q1930448" at bounding box center [881, 575] width 128 height 17
copy span "QZK6Q1930448"
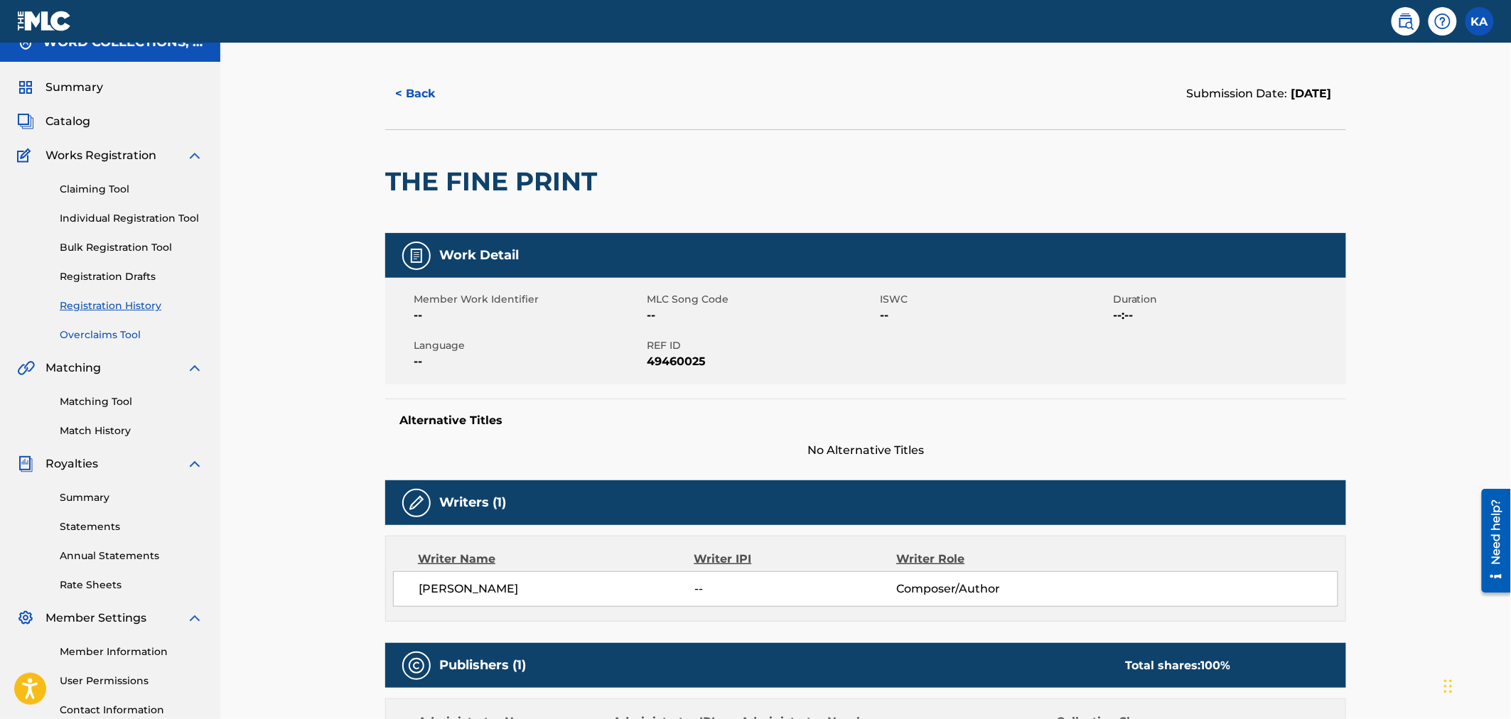
scroll to position [0, 0]
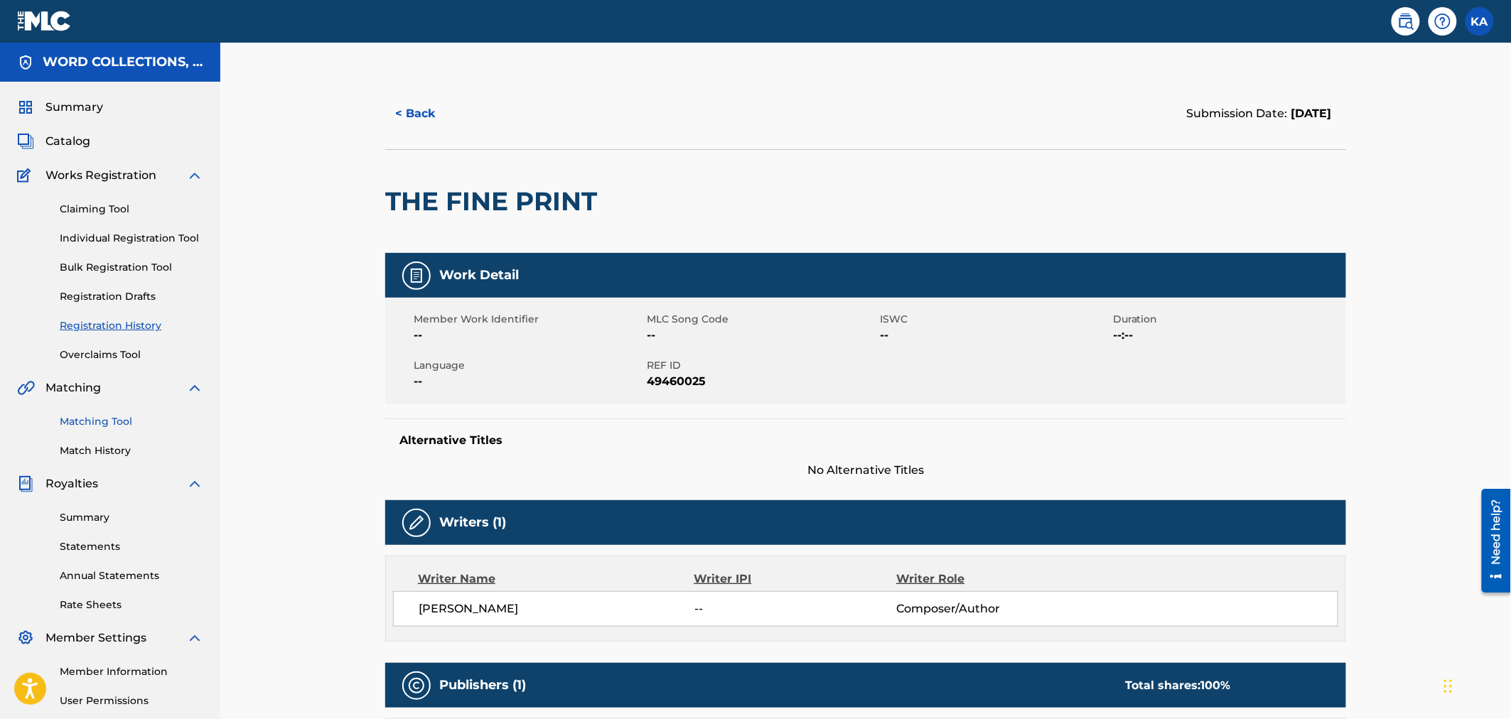
click at [91, 416] on link "Matching Tool" at bounding box center [132, 421] width 144 height 15
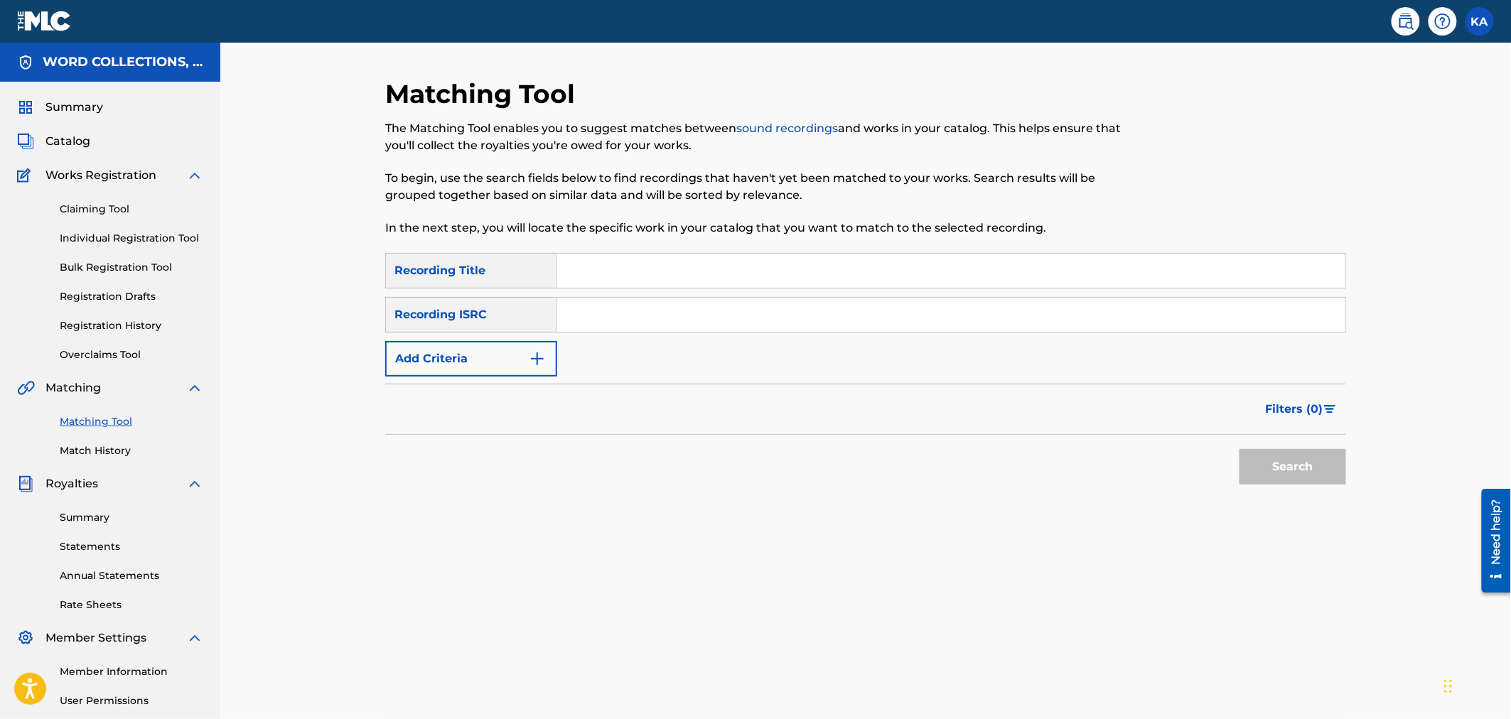
click at [652, 320] on input "Search Form" at bounding box center [951, 315] width 788 height 34
paste input "QZK6Q1930448"
type input "QZK6Q1930448"
click at [1306, 461] on button "Search" at bounding box center [1292, 467] width 107 height 36
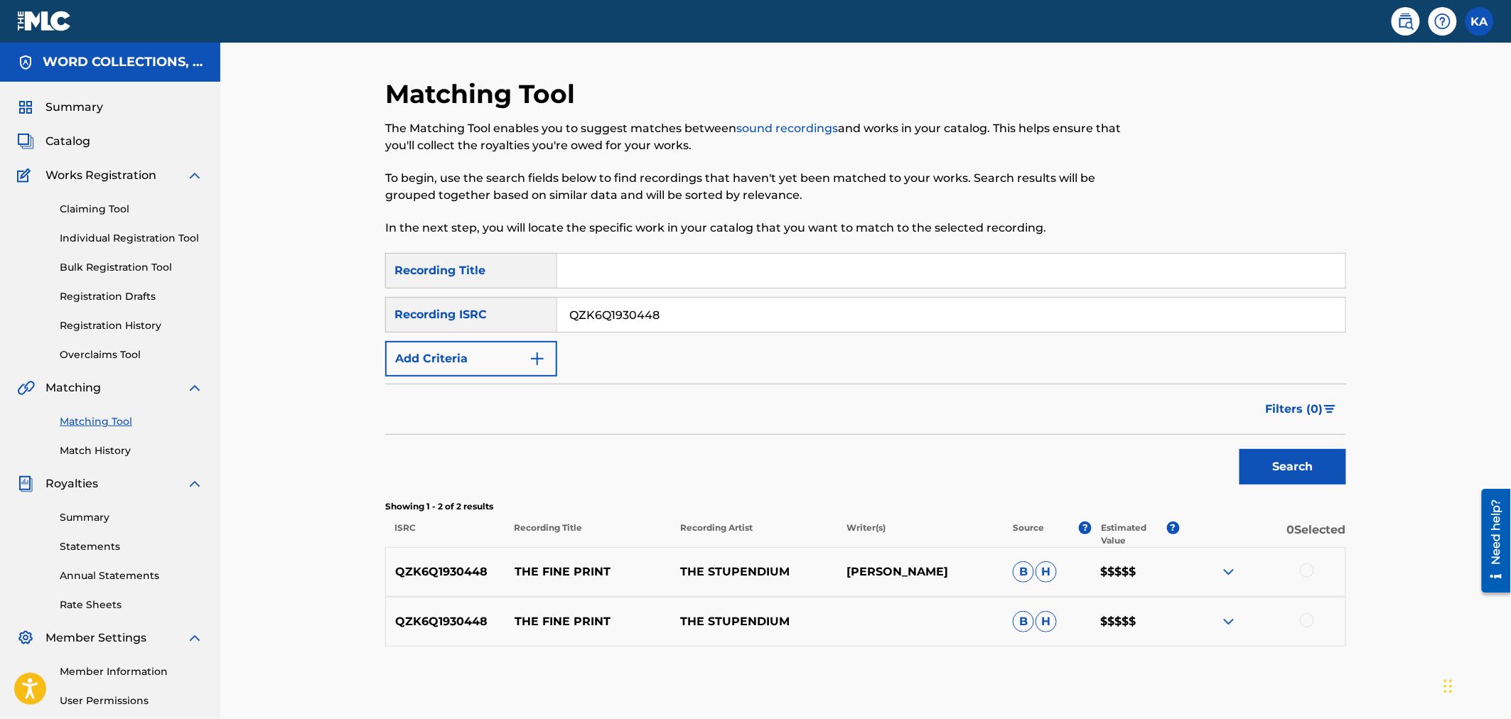
click at [1227, 570] on img at bounding box center [1228, 572] width 17 height 17
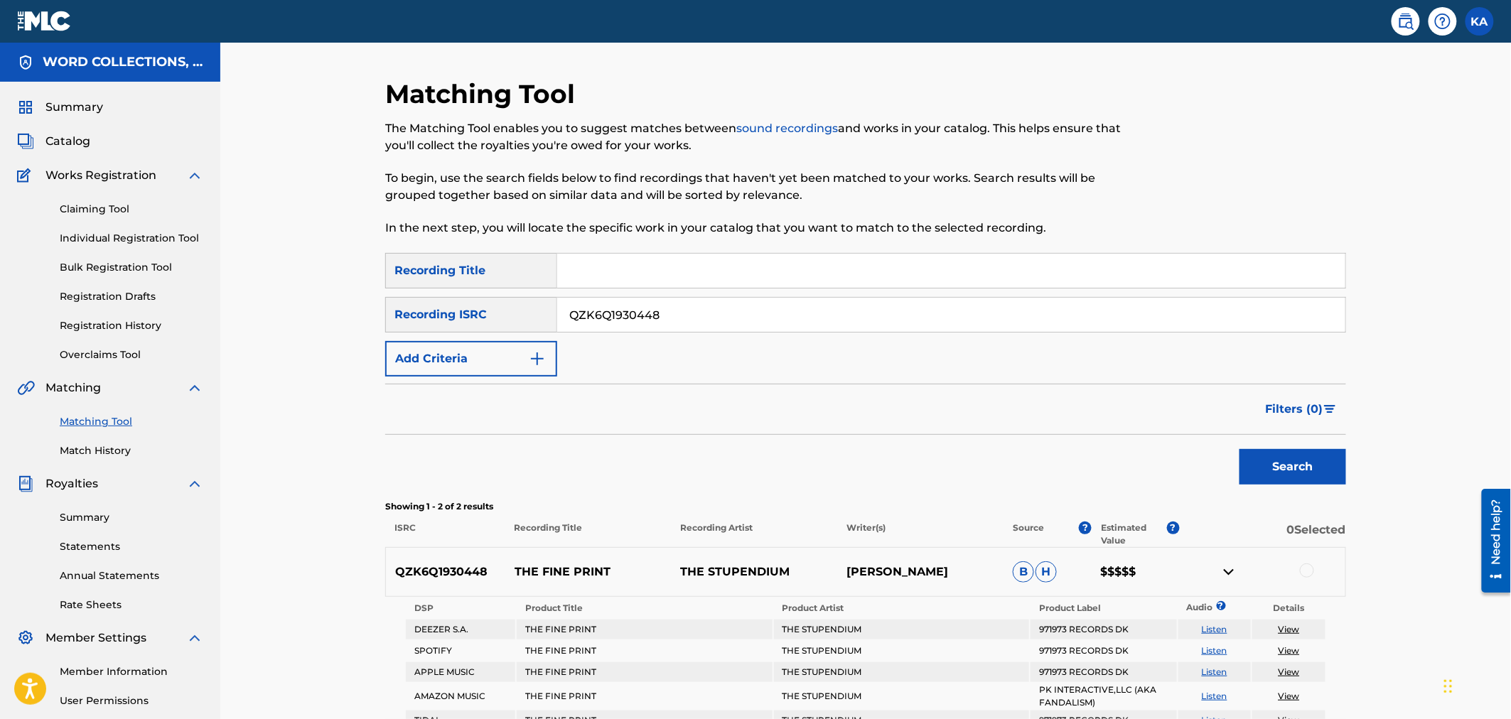
click at [1227, 570] on img at bounding box center [1228, 572] width 17 height 17
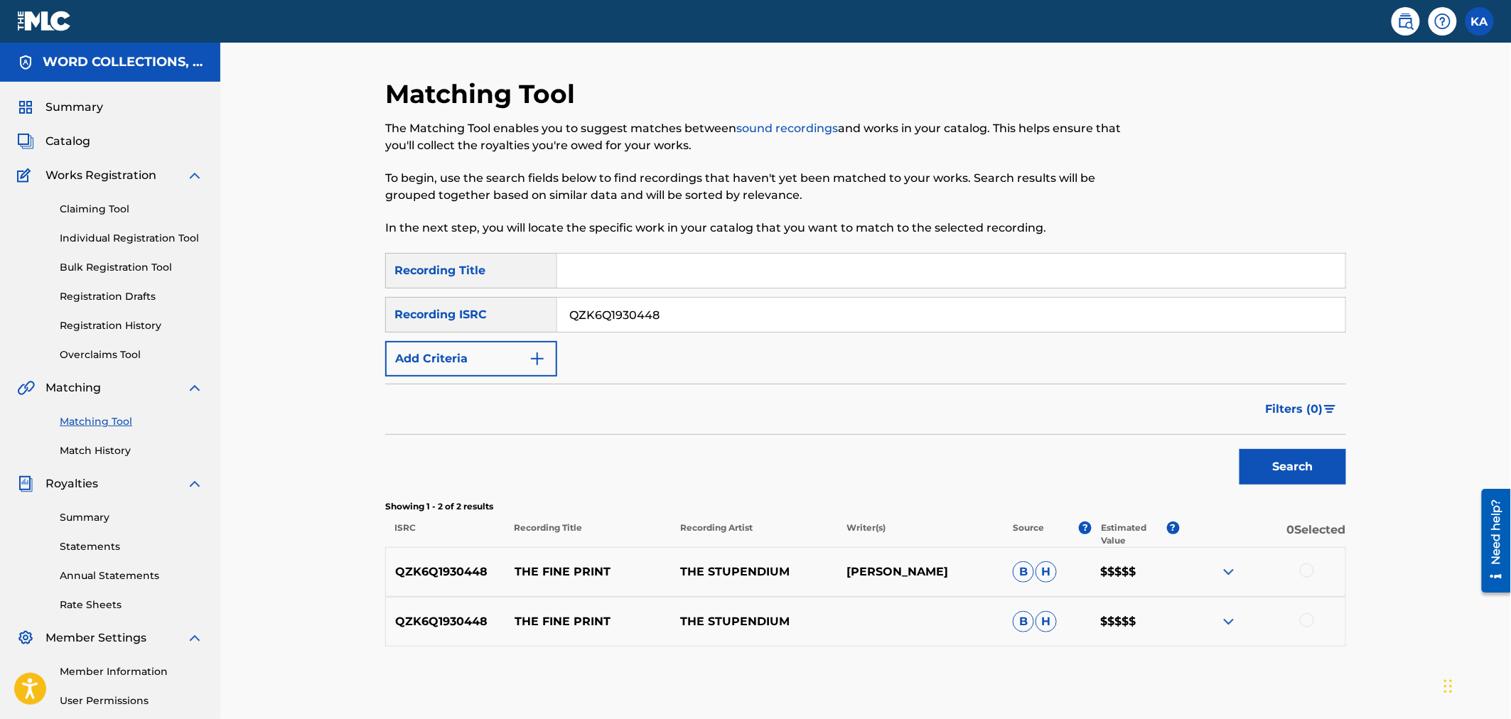
click at [1228, 615] on img at bounding box center [1228, 621] width 17 height 17
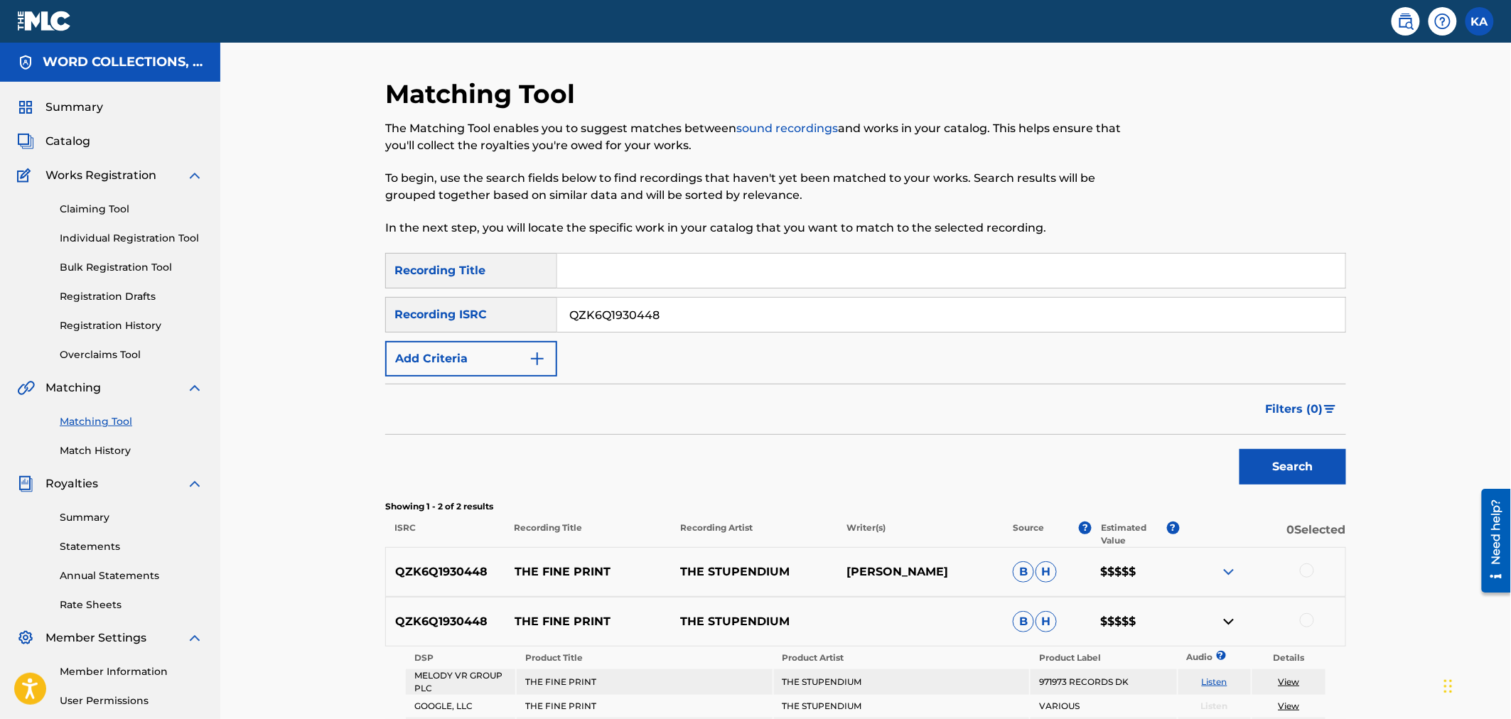
click at [1228, 615] on img at bounding box center [1228, 621] width 17 height 17
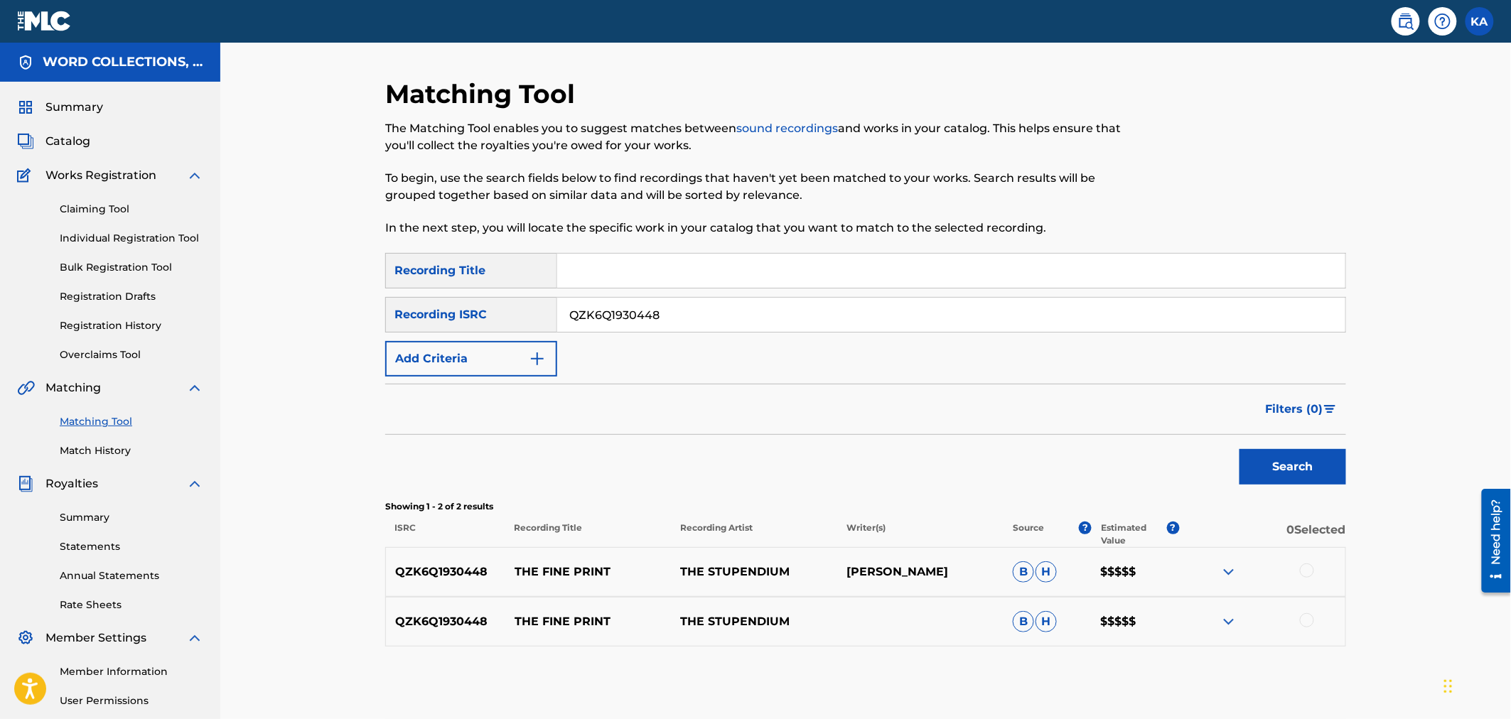
click at [39, 11] on img at bounding box center [44, 21] width 55 height 21
